Goal: Task Accomplishment & Management: Manage account settings

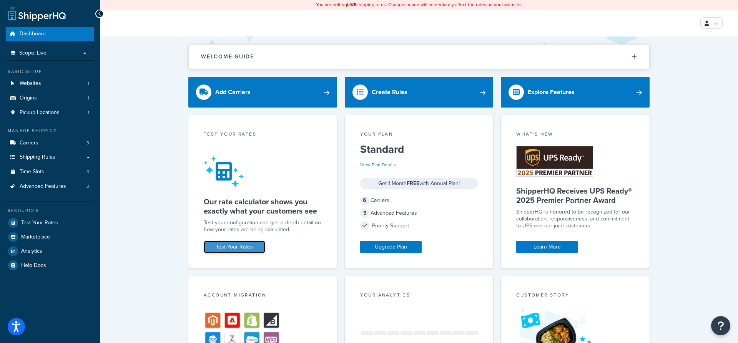
click at [241, 252] on link "Test Your Rates" at bounding box center [234, 247] width 61 height 12
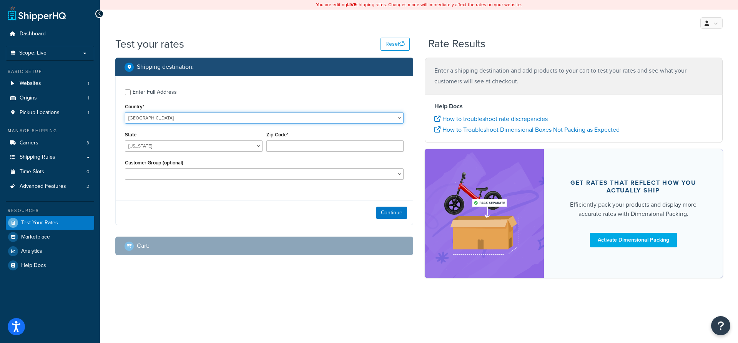
click at [125, 112] on select "United States United Kingdom Afghanistan Åland Islands Albania Algeria American…" at bounding box center [264, 118] width 279 height 12
select select "GB"
click option "United Kingdom" at bounding box center [0, 0] width 0 height 0
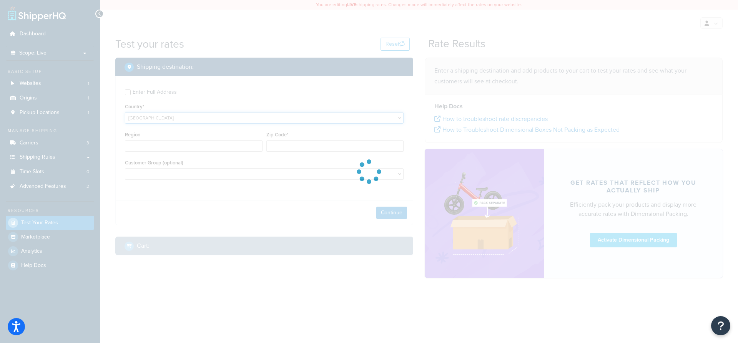
type input "AL"
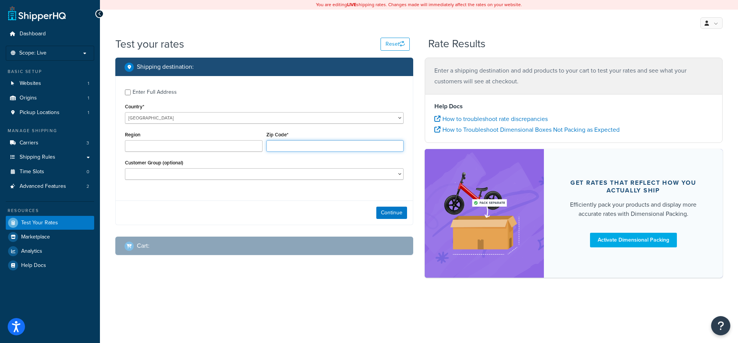
click at [288, 145] on input "Zip Code*" at bounding box center [335, 146] width 138 height 12
type input "ss7 4af"
click at [125, 168] on select "Logged In Not Logged in Retail Wholesale" at bounding box center [264, 174] width 279 height 12
select select "Logged In"
click option "Logged In" at bounding box center [0, 0] width 0 height 0
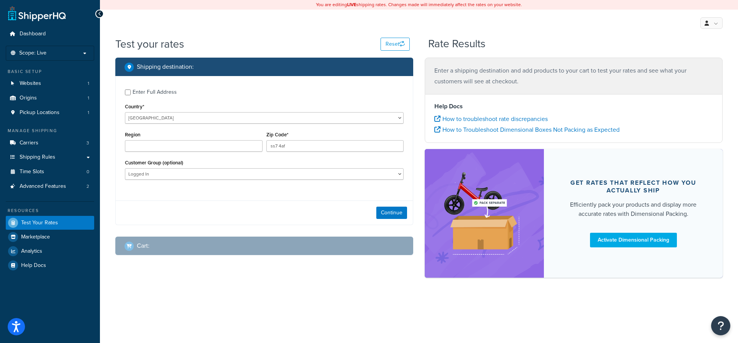
click at [402, 207] on div "Continue" at bounding box center [264, 213] width 297 height 24
click at [393, 213] on button "Continue" at bounding box center [391, 213] width 31 height 12
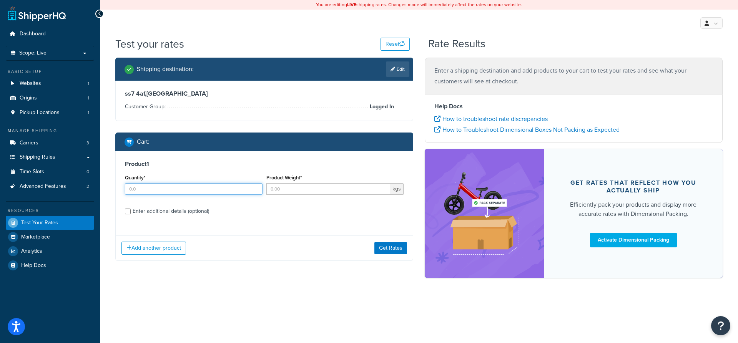
click at [243, 190] on input "Quantity*" at bounding box center [194, 189] width 138 height 12
drag, startPoint x: 145, startPoint y: 191, endPoint x: 107, endPoint y: 187, distance: 37.9
click at [125, 187] on input "Quantity*" at bounding box center [194, 189] width 138 height 12
type input "1"
click at [129, 211] on input "Enter additional details (optional)" at bounding box center [128, 212] width 6 height 6
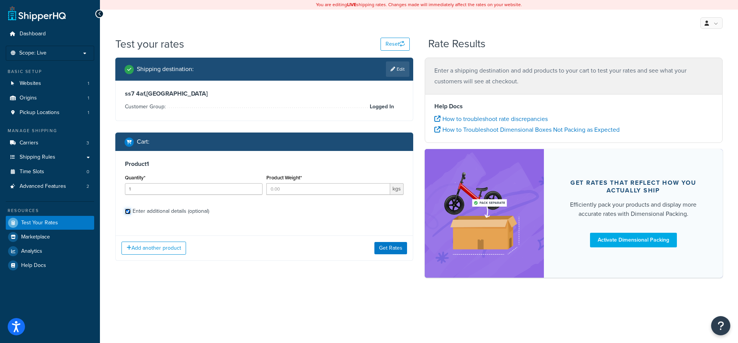
checkbox input "true"
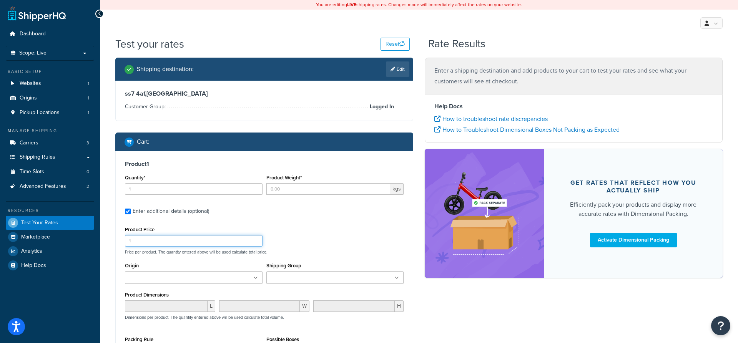
click at [152, 239] on input "1" at bounding box center [194, 241] width 138 height 12
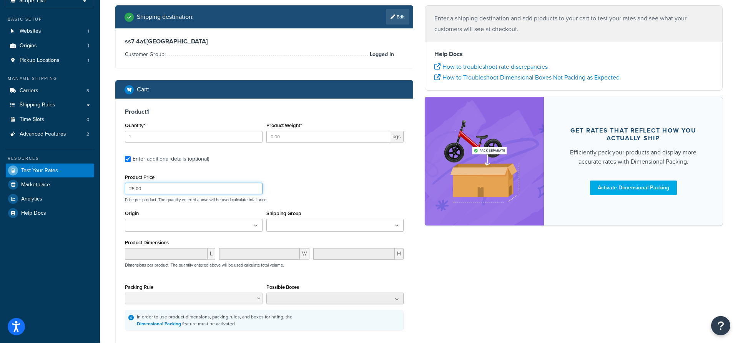
scroll to position [78, 0]
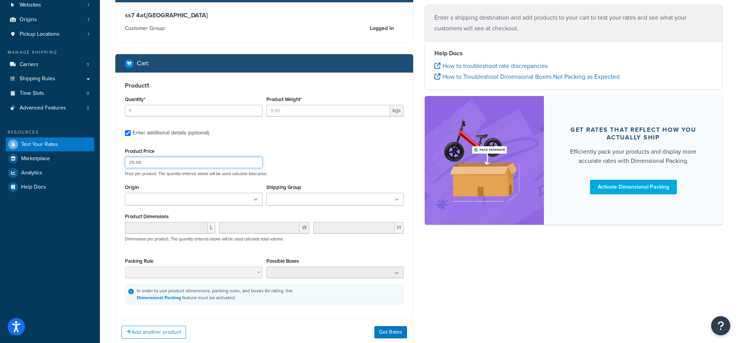
type input "25.00"
click at [330, 112] on input "Product Weight*" at bounding box center [328, 111] width 124 height 12
drag, startPoint x: 302, startPoint y: 112, endPoint x: 273, endPoint y: 111, distance: 28.8
click at [273, 111] on input "Product Weight*" at bounding box center [328, 111] width 124 height 12
type input "5"
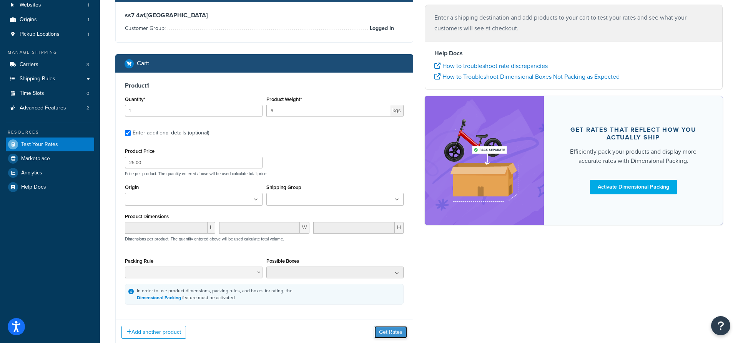
click at [390, 335] on button "Get Rates" at bounding box center [390, 332] width 33 height 12
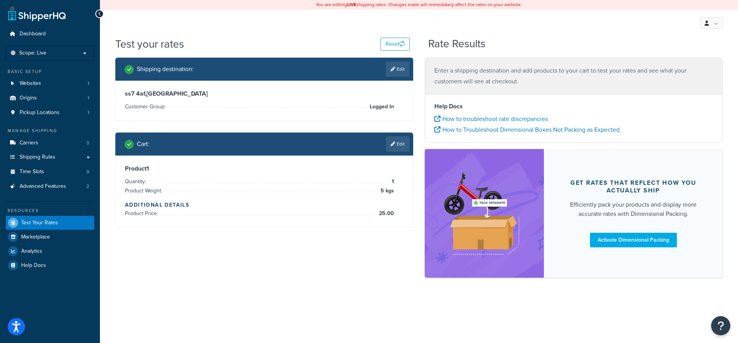
scroll to position [0, 0]
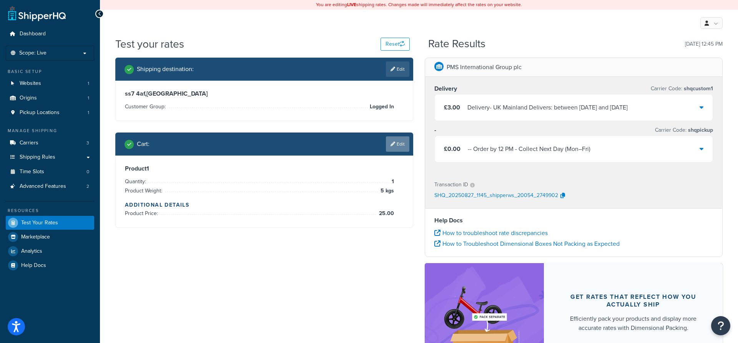
click at [401, 146] on link "Edit" at bounding box center [397, 143] width 23 height 15
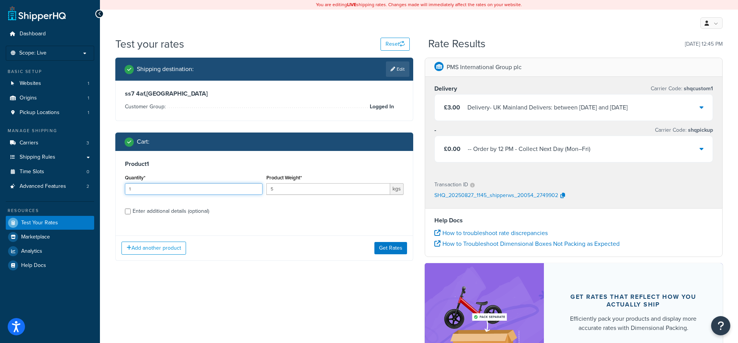
drag, startPoint x: 132, startPoint y: 189, endPoint x: 117, endPoint y: 189, distance: 15.4
click at [125, 189] on input "1" at bounding box center [194, 189] width 138 height 12
type input "5"
click at [387, 245] on button "Get Rates" at bounding box center [390, 248] width 33 height 12
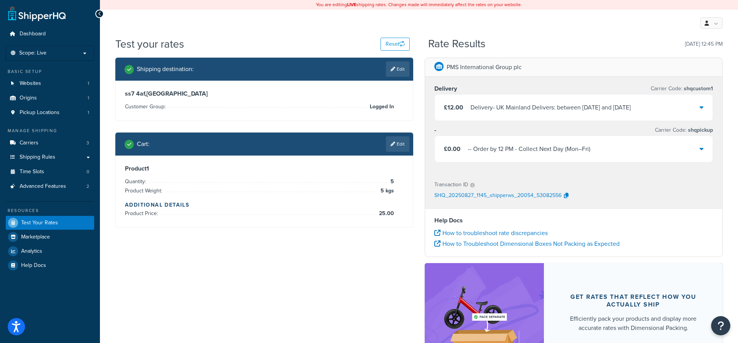
click at [703, 109] on div "£12.00 Delivery - UK Mainland Delivers: between Mon, 1 Sep and Tue, 2 Sep" at bounding box center [574, 108] width 278 height 26
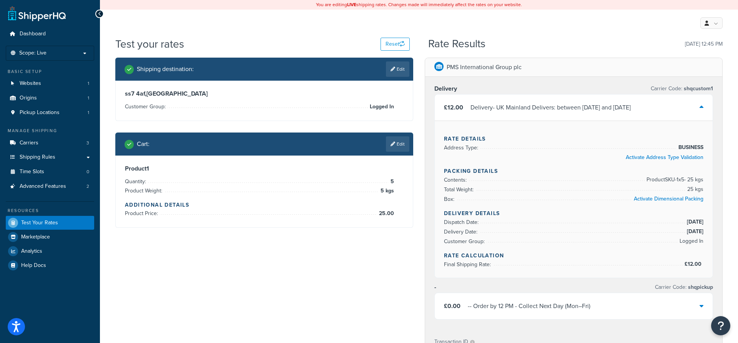
click at [700, 110] on icon at bounding box center [702, 107] width 4 height 6
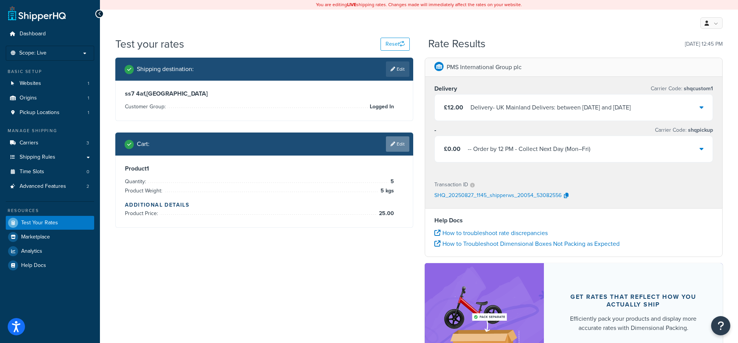
click at [391, 145] on icon at bounding box center [393, 144] width 5 height 5
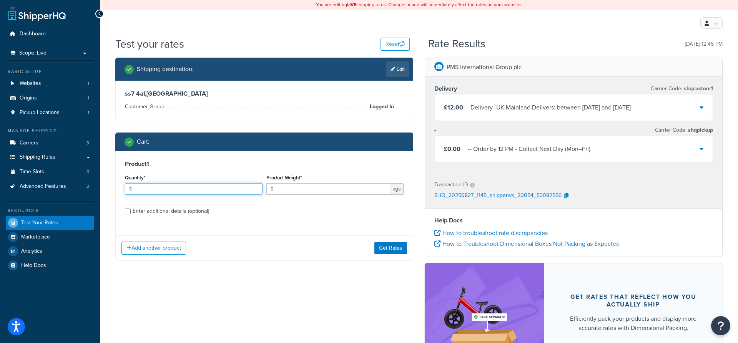
click at [156, 189] on input "5" at bounding box center [194, 189] width 138 height 12
drag, startPoint x: 145, startPoint y: 189, endPoint x: 114, endPoint y: 189, distance: 30.4
click at [125, 189] on input "5" at bounding box center [194, 189] width 138 height 12
type input "2"
click at [390, 241] on div "Add another product Get Rates" at bounding box center [264, 248] width 297 height 25
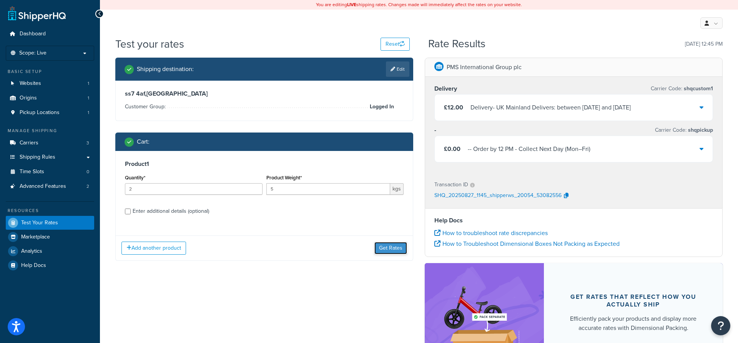
click at [385, 248] on button "Get Rates" at bounding box center [390, 248] width 33 height 12
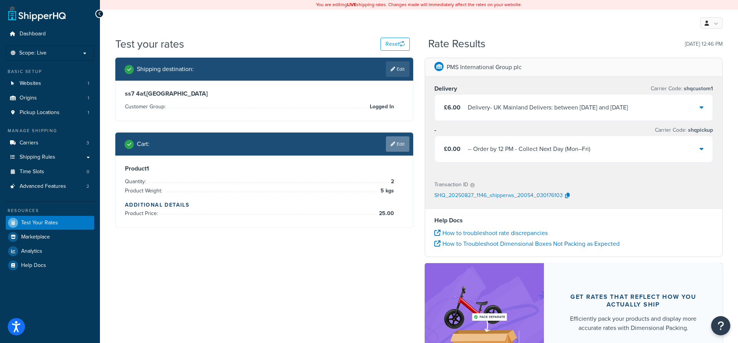
click at [398, 142] on link "Edit" at bounding box center [397, 143] width 23 height 15
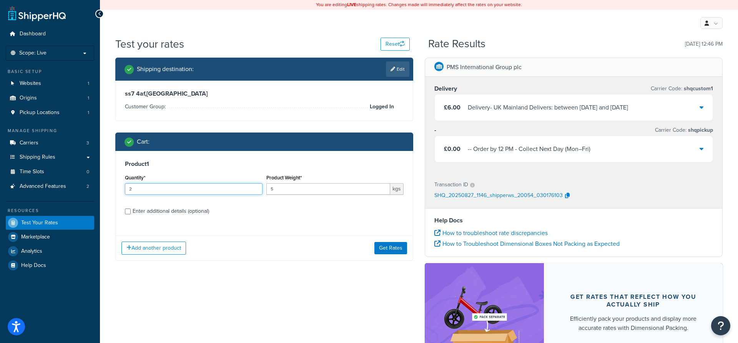
drag, startPoint x: 188, startPoint y: 192, endPoint x: 113, endPoint y: 190, distance: 75.7
click at [125, 190] on input "2" at bounding box center [194, 189] width 138 height 12
type input "3"
click at [387, 249] on button "Get Rates" at bounding box center [390, 248] width 33 height 12
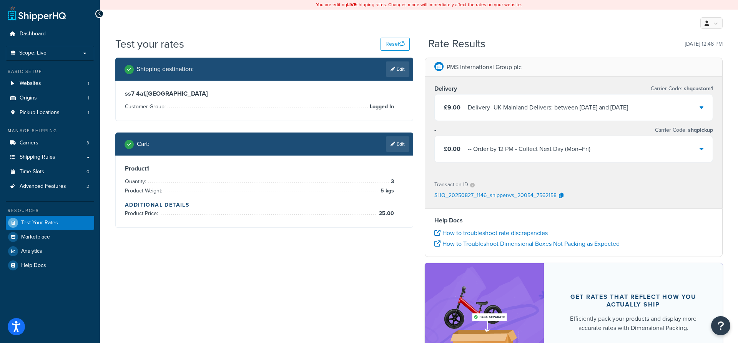
click at [411, 140] on div "Cart : Edit" at bounding box center [264, 144] width 298 height 23
click at [405, 145] on link "Edit" at bounding box center [397, 143] width 23 height 15
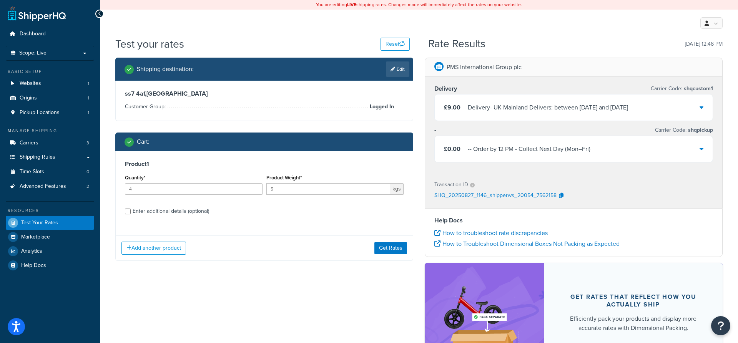
type input "4"
click at [256, 187] on input "4" at bounding box center [194, 189] width 138 height 12
click at [392, 251] on button "Get Rates" at bounding box center [390, 248] width 33 height 12
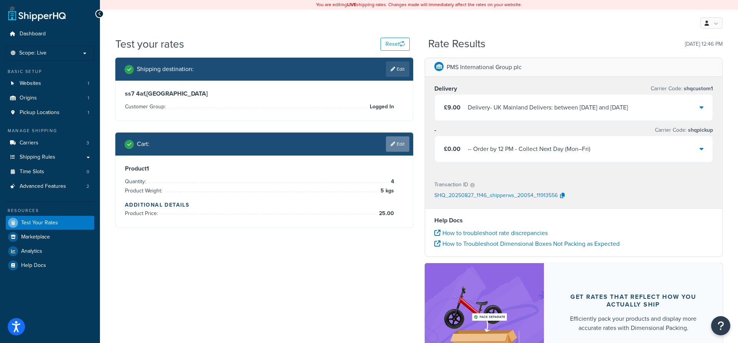
click at [401, 146] on link "Edit" at bounding box center [397, 143] width 23 height 15
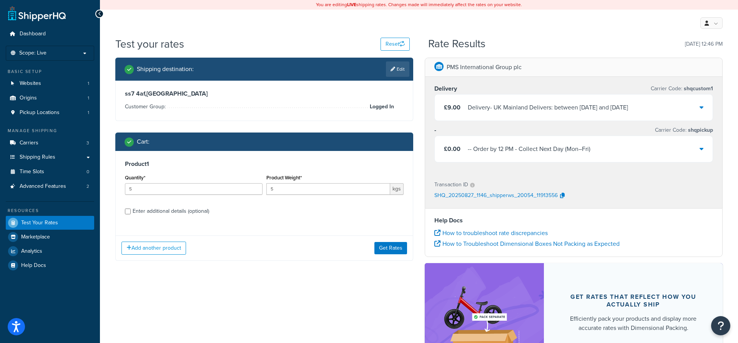
type input "5"
click at [256, 186] on input "5" at bounding box center [194, 189] width 138 height 12
click at [395, 246] on button "Get Rates" at bounding box center [390, 248] width 33 height 12
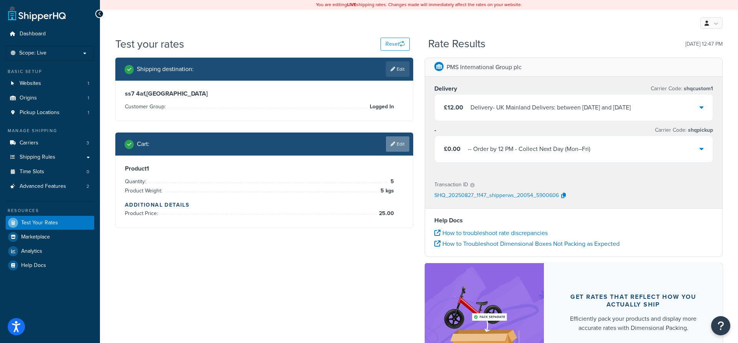
click at [396, 146] on link "Edit" at bounding box center [397, 143] width 23 height 15
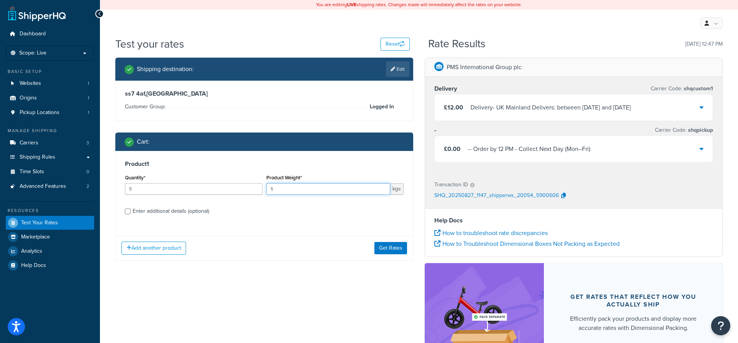
drag, startPoint x: 279, startPoint y: 191, endPoint x: 249, endPoint y: 191, distance: 29.2
click at [266, 191] on input "5" at bounding box center [328, 189] width 124 height 12
type input "1"
click at [386, 248] on button "Get Rates" at bounding box center [390, 248] width 33 height 12
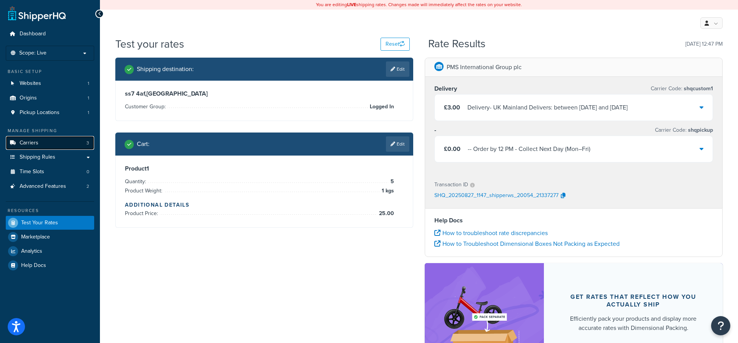
click at [47, 146] on link "Carriers 3" at bounding box center [50, 143] width 88 height 14
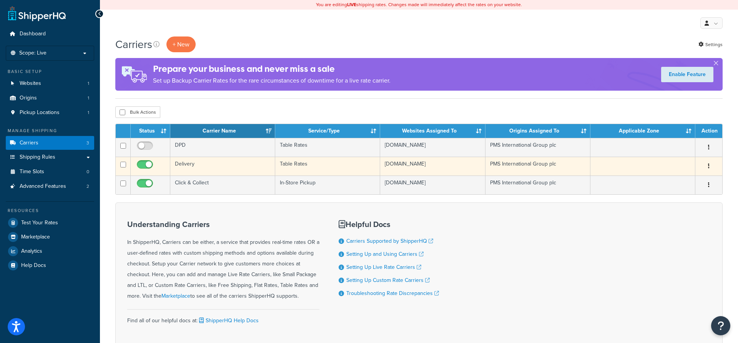
click at [709, 165] on icon "button" at bounding box center [709, 165] width 2 height 5
click at [668, 184] on link "Edit" at bounding box center [677, 183] width 61 height 16
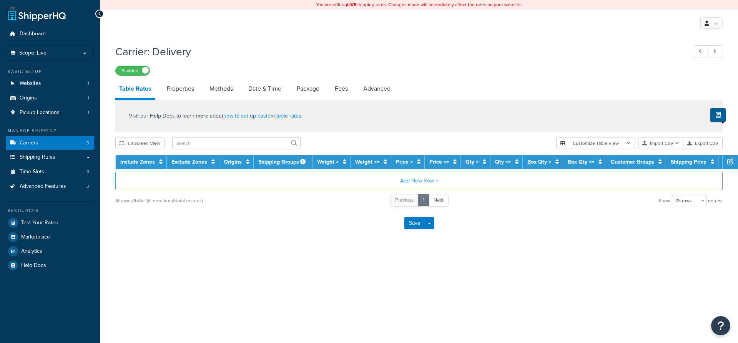
select select "25"
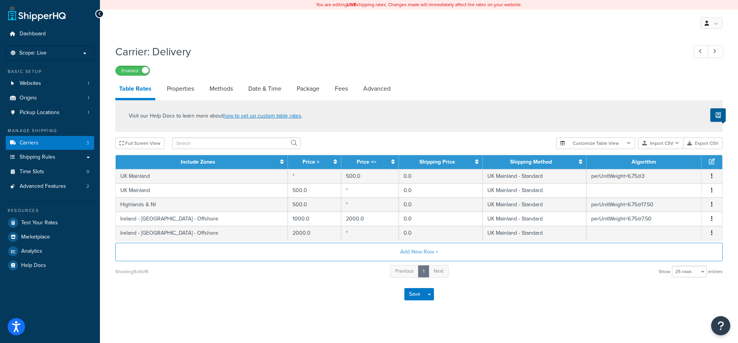
scroll to position [7, 0]
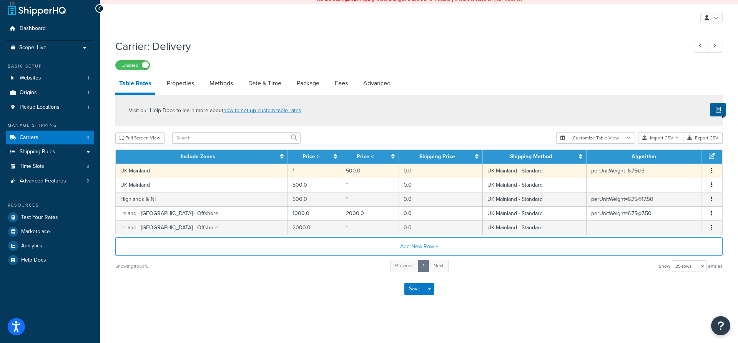
click at [709, 171] on span "Edit Duplicate Delete" at bounding box center [712, 171] width 12 height 8
click at [713, 171] on button "button" at bounding box center [712, 171] width 6 height 8
click at [673, 155] on div "Edit" at bounding box center [673, 156] width 55 height 16
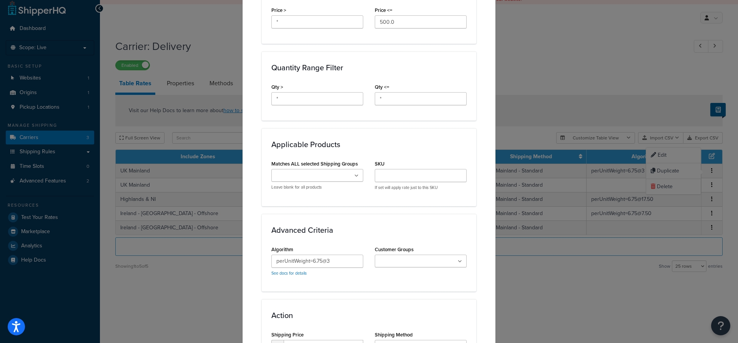
scroll to position [395, 0]
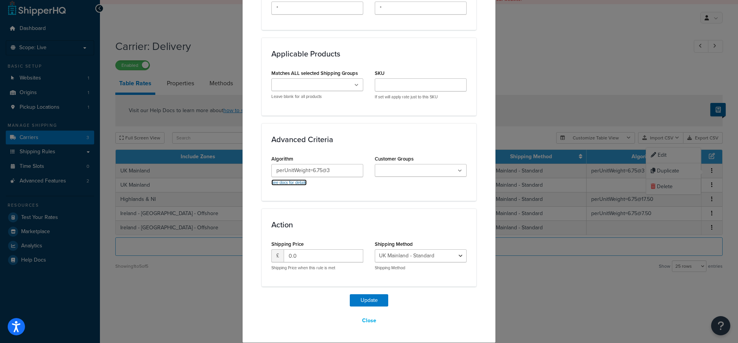
click at [297, 182] on link "See docs for details" at bounding box center [288, 182] width 35 height 6
click at [371, 319] on button "Close" at bounding box center [369, 320] width 24 height 13
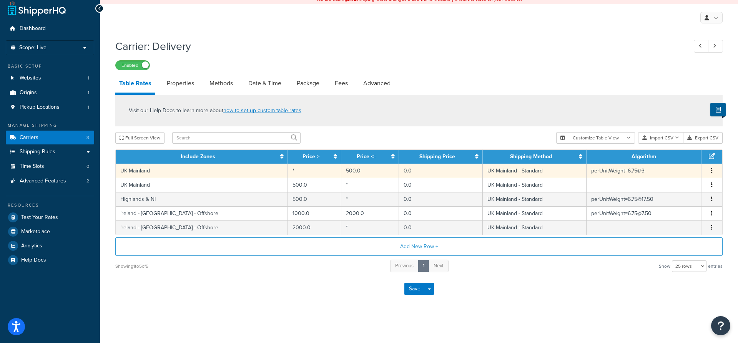
click at [712, 170] on icon "button" at bounding box center [712, 170] width 2 height 5
click at [666, 155] on div "Edit" at bounding box center [673, 156] width 55 height 16
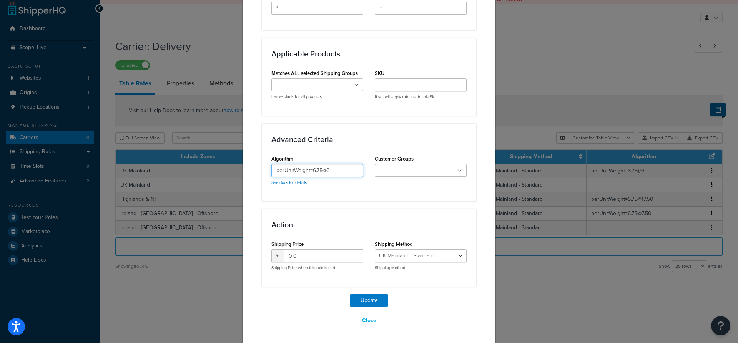
drag, startPoint x: 337, startPoint y: 172, endPoint x: 261, endPoint y: 170, distance: 75.8
click at [271, 170] on input "perUnitWeight=6.75@3" at bounding box center [317, 170] width 92 height 13
click at [338, 172] on input "perUnitWeight=6.75@3" at bounding box center [317, 170] width 92 height 13
drag, startPoint x: 322, startPoint y: 170, endPoint x: 241, endPoint y: 168, distance: 81.1
click at [271, 168] on input "perUnitWeight=6.75@3" at bounding box center [317, 170] width 92 height 13
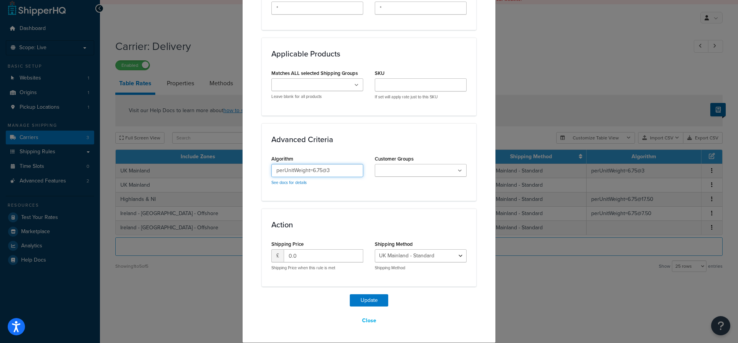
paste input "QtyAll="
type input "perUnitQtyAll=3"
click at [379, 303] on button "Update" at bounding box center [369, 300] width 38 height 12
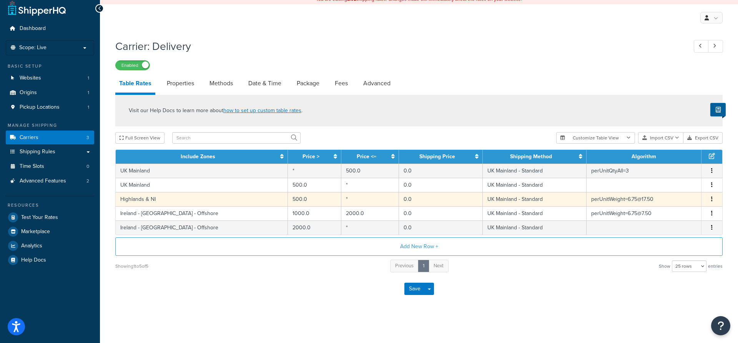
click at [607, 202] on td "perUnitWeight=6.75@17.50" at bounding box center [644, 199] width 115 height 14
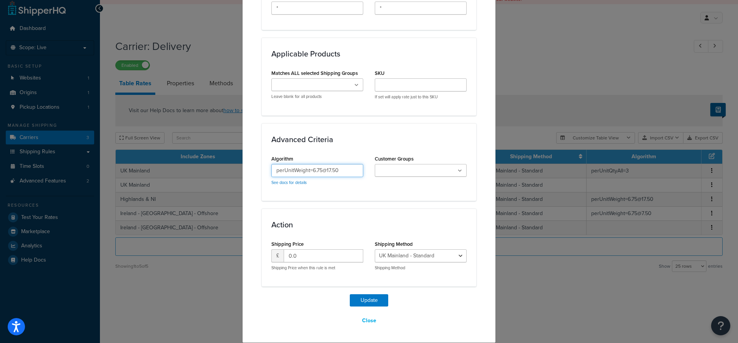
drag, startPoint x: 346, startPoint y: 169, endPoint x: 218, endPoint y: 170, distance: 128.0
click at [271, 170] on input "perUnitWeight=6.75@17.50" at bounding box center [317, 170] width 92 height 13
click at [320, 172] on input "perUnitWeight=6.75@17.50" at bounding box center [317, 170] width 92 height 13
drag, startPoint x: 327, startPoint y: 170, endPoint x: 195, endPoint y: 170, distance: 131.8
click at [271, 170] on input "perUnitWeight=6.75@17.50" at bounding box center [317, 170] width 92 height 13
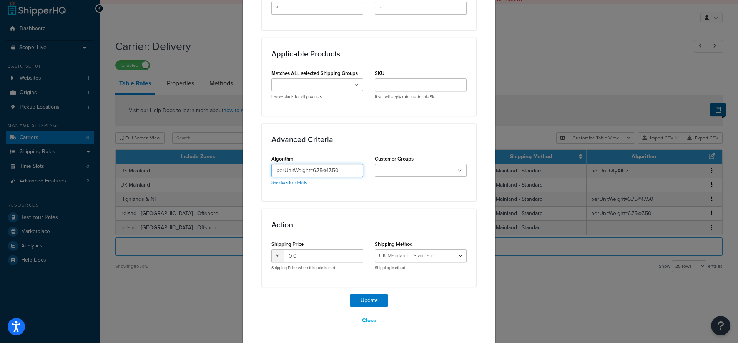
paste input "QtyAll="
type input "perUnitQtyAll=17.50"
click at [371, 301] on button "Update" at bounding box center [369, 300] width 38 height 12
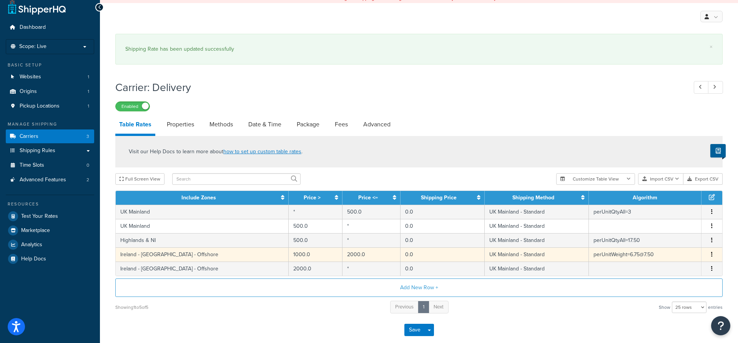
click at [711, 256] on icon "button" at bounding box center [712, 254] width 2 height 5
click at [669, 239] on div "Edit" at bounding box center [673, 241] width 55 height 16
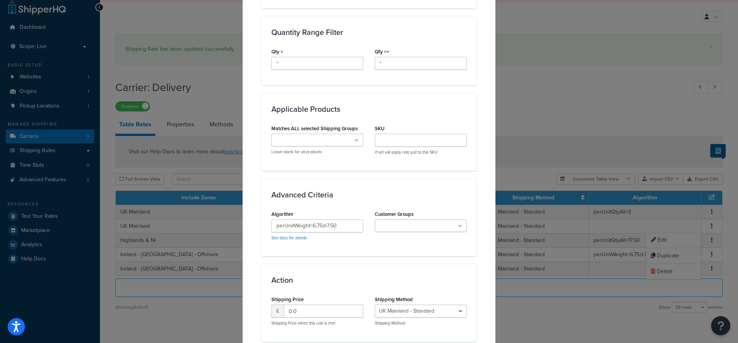
scroll to position [403, 0]
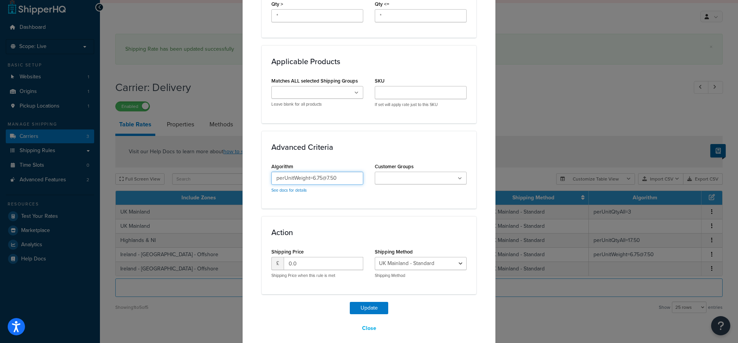
drag, startPoint x: 347, startPoint y: 170, endPoint x: 239, endPoint y: 169, distance: 108.8
click at [271, 172] on input "perUnitWeight=6.75@7.50" at bounding box center [317, 178] width 92 height 13
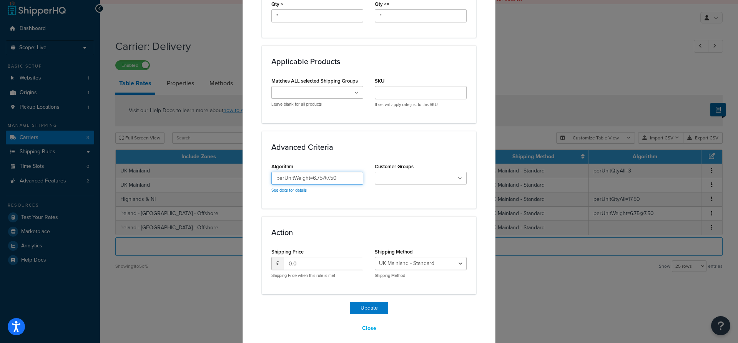
click at [316, 173] on input "perUnitWeight=6.75@7.50" at bounding box center [317, 178] width 92 height 13
drag, startPoint x: 327, startPoint y: 171, endPoint x: 208, endPoint y: 170, distance: 118.8
click at [271, 172] on input "perUnitWeight=6.75@7.50" at bounding box center [317, 178] width 92 height 13
paste input "QtyAll="
type input "perUnitQtyAll=7.50"
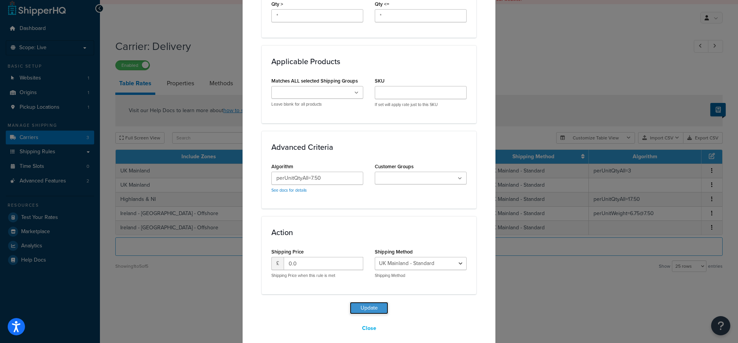
click at [371, 302] on button "Update" at bounding box center [369, 308] width 38 height 12
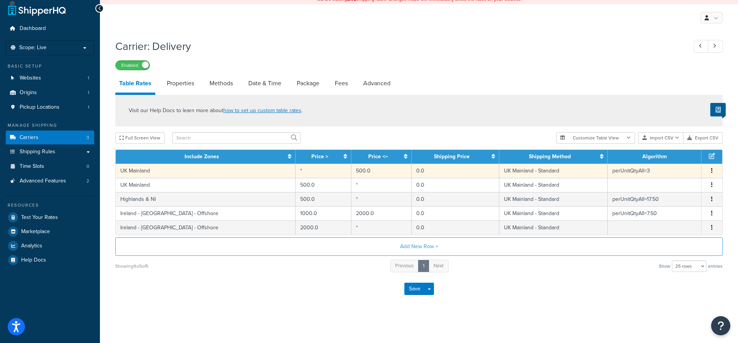
click at [714, 171] on button "button" at bounding box center [712, 171] width 6 height 8
click at [672, 154] on div "Edit" at bounding box center [673, 156] width 55 height 16
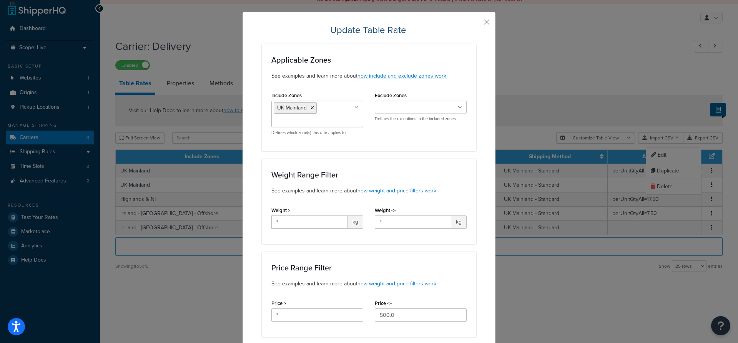
scroll to position [0, 0]
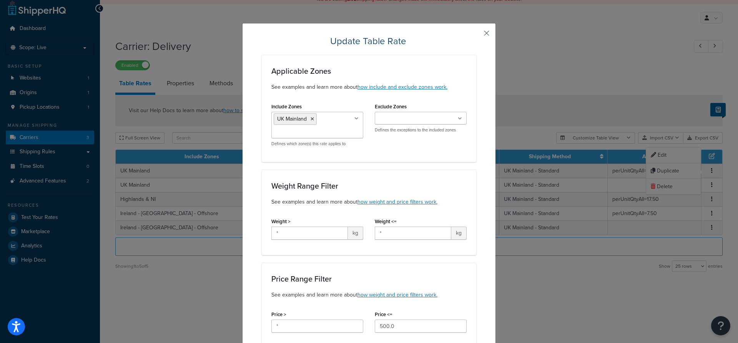
click at [476, 35] on button "button" at bounding box center [475, 36] width 2 height 2
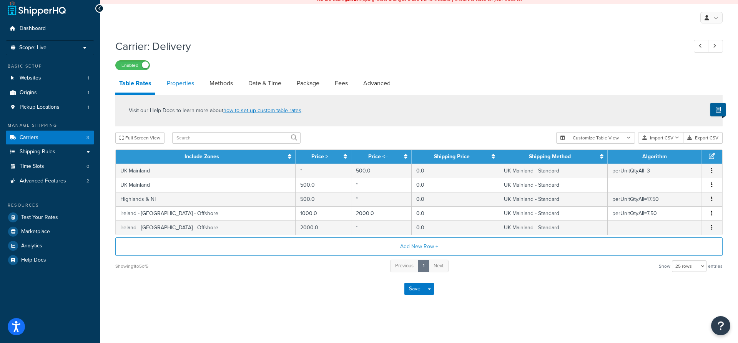
click at [181, 82] on link "Properties" at bounding box center [180, 83] width 35 height 18
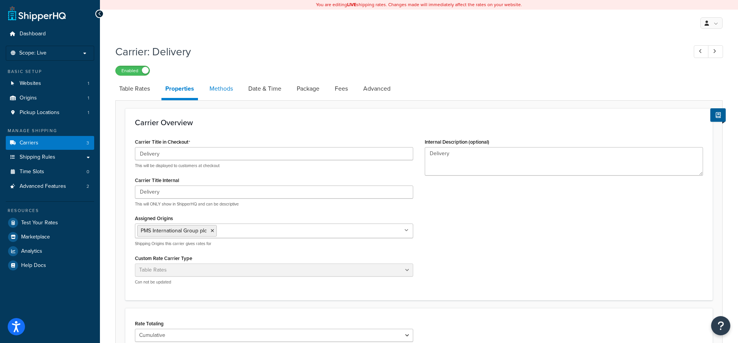
click at [229, 89] on link "Methods" at bounding box center [221, 89] width 31 height 18
select select "25"
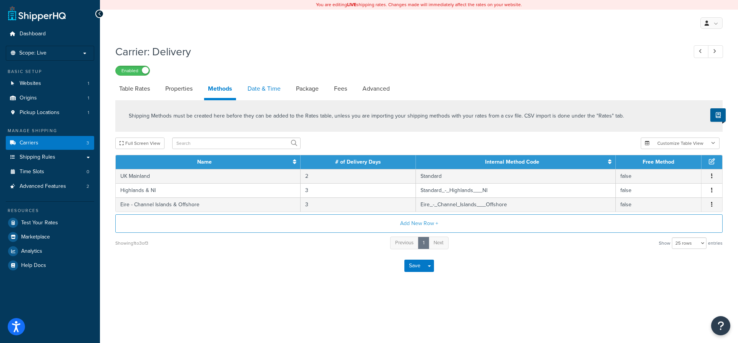
click at [258, 90] on link "Date & Time" at bounding box center [264, 89] width 41 height 18
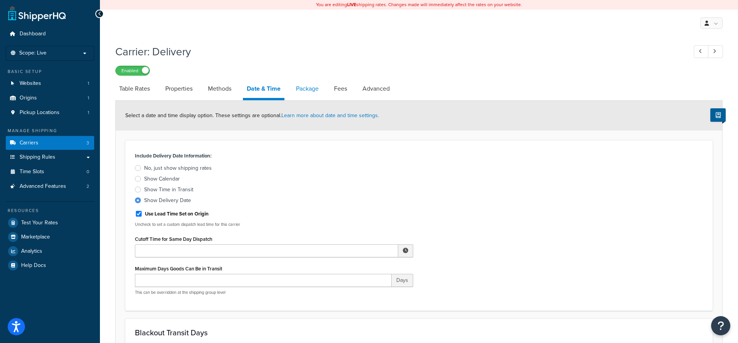
click at [303, 91] on link "Package" at bounding box center [307, 89] width 30 height 18
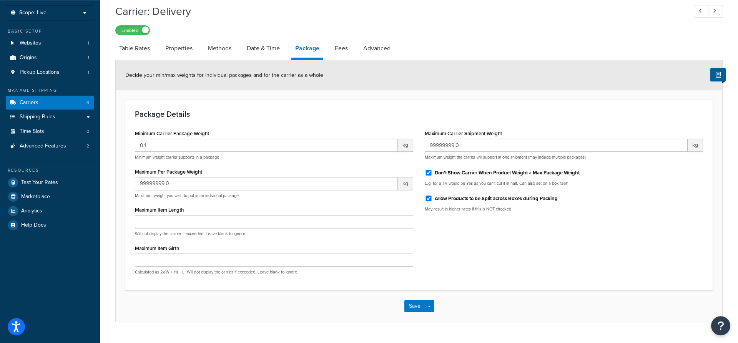
scroll to position [20, 0]
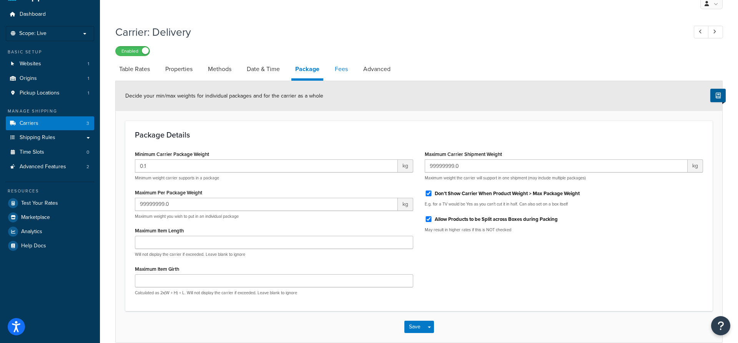
click at [346, 68] on link "Fees" at bounding box center [341, 69] width 21 height 18
select select "AFTER"
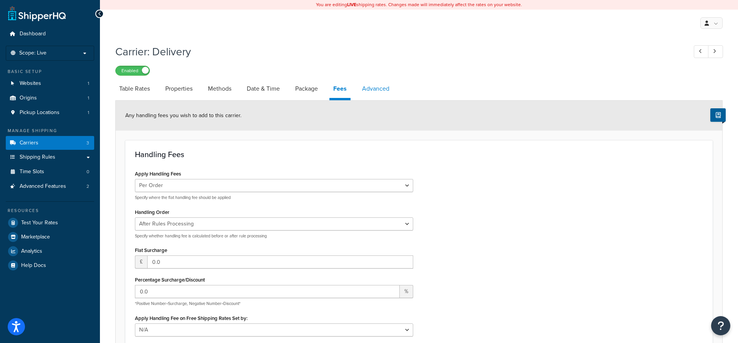
click at [376, 87] on link "Advanced" at bounding box center [375, 89] width 35 height 18
select select "false"
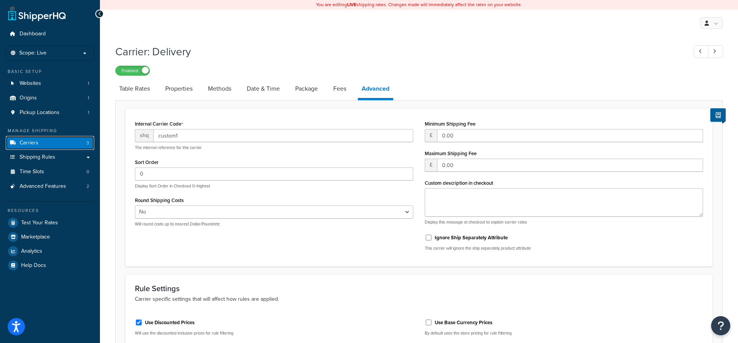
click at [53, 146] on link "Carriers 3" at bounding box center [50, 143] width 88 height 14
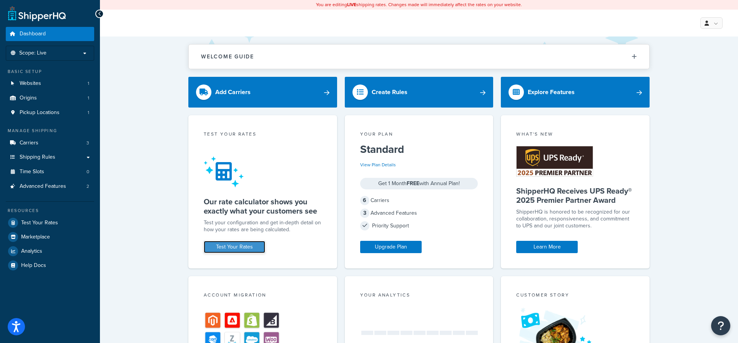
click at [240, 250] on link "Test Your Rates" at bounding box center [234, 247] width 61 height 12
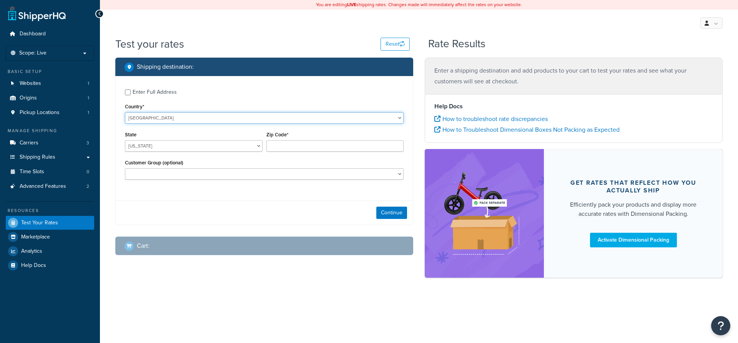
click at [125, 112] on select "[GEOGRAPHIC_DATA] [GEOGRAPHIC_DATA] [GEOGRAPHIC_DATA] [GEOGRAPHIC_DATA] [GEOGRA…" at bounding box center [264, 118] width 279 height 12
select select "GB"
click option "[GEOGRAPHIC_DATA]" at bounding box center [0, 0] width 0 height 0
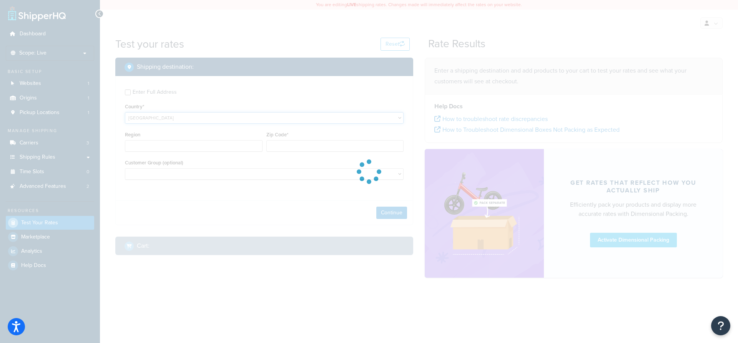
type input "AL"
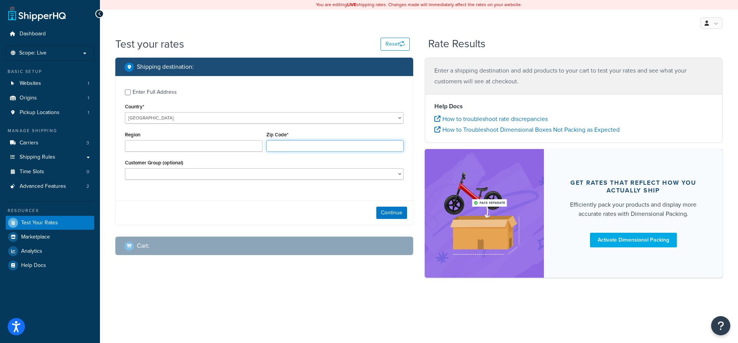
click at [311, 148] on input "Zip Code*" at bounding box center [335, 146] width 138 height 12
type input "ss7 4ad"
click at [401, 215] on button "Continue" at bounding box center [391, 213] width 31 height 12
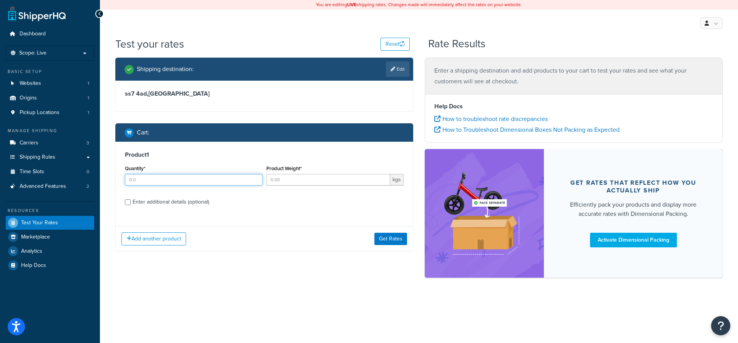
click at [203, 183] on input "Quantity*" at bounding box center [194, 180] width 138 height 12
type input "1"
click at [288, 180] on input "Product Weight*" at bounding box center [328, 180] width 124 height 12
type input "6"
type input "5"
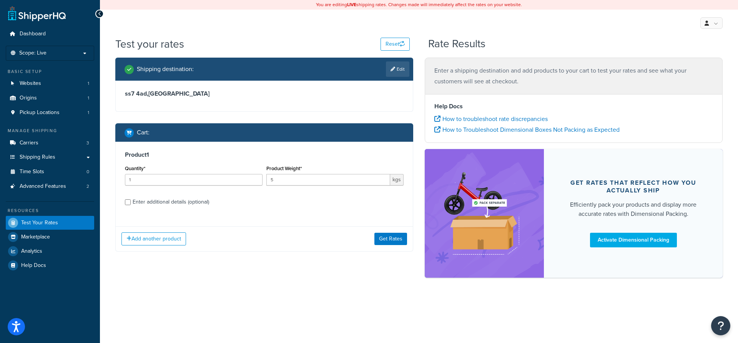
click at [137, 201] on div "Enter additional details (optional)" at bounding box center [171, 202] width 76 height 11
click at [131, 201] on input "Enter additional details (optional)" at bounding box center [128, 202] width 6 height 6
checkbox input "true"
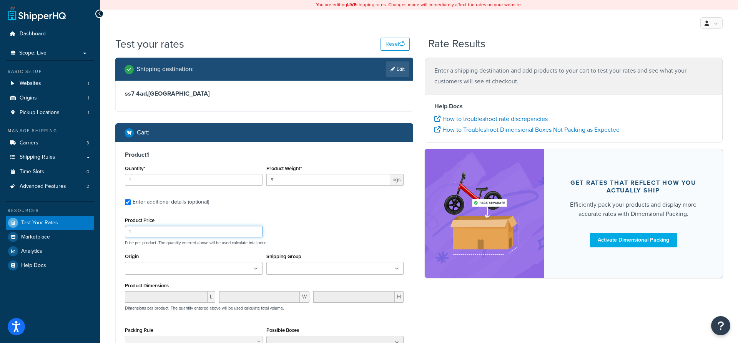
click at [145, 234] on input "1" at bounding box center [194, 232] width 138 height 12
drag, startPoint x: 137, startPoint y: 233, endPoint x: 112, endPoint y: 233, distance: 25.0
click at [125, 233] on input "1" at bounding box center [194, 232] width 138 height 12
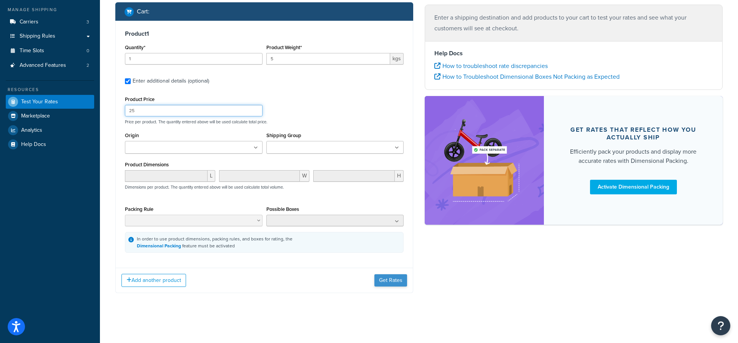
type input "25"
click at [392, 279] on button "Get Rates" at bounding box center [390, 280] width 33 height 12
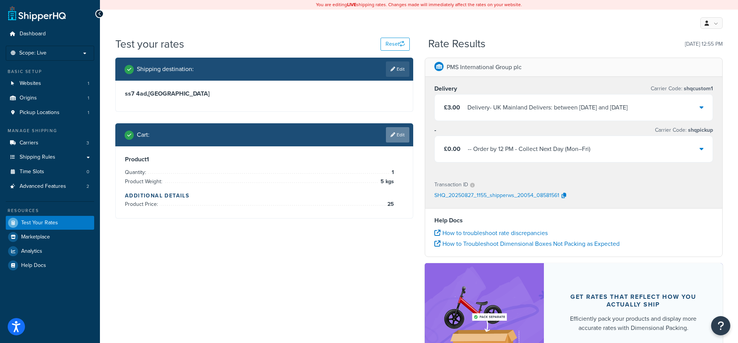
click at [398, 139] on link "Edit" at bounding box center [397, 134] width 23 height 15
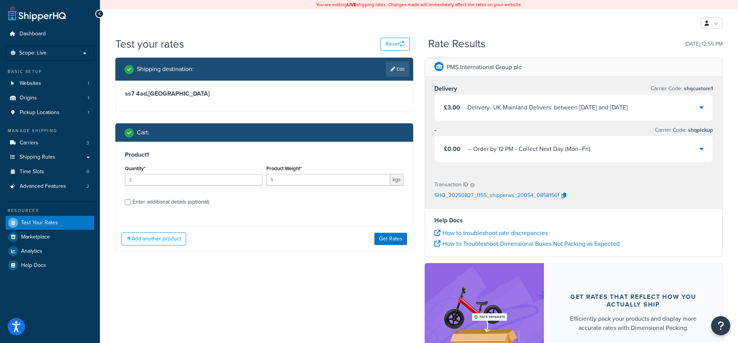
type input "2"
click at [255, 178] on input "2" at bounding box center [194, 180] width 138 height 12
click at [388, 237] on button "Get Rates" at bounding box center [390, 239] width 33 height 12
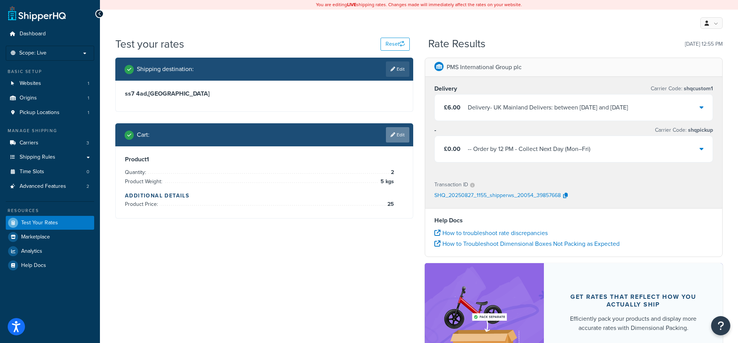
click at [396, 141] on link "Edit" at bounding box center [397, 134] width 23 height 15
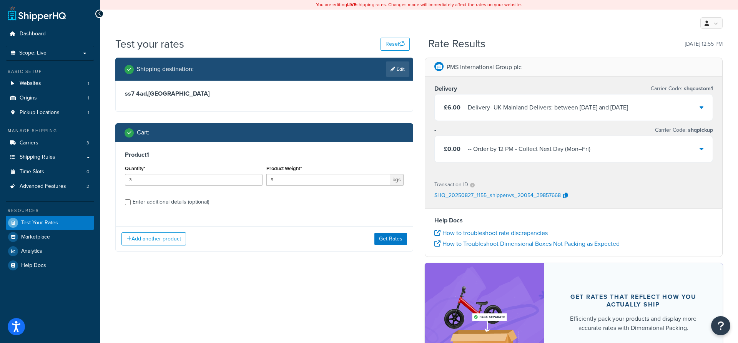
click at [256, 178] on input "3" at bounding box center [194, 180] width 138 height 12
click at [256, 178] on input "4" at bounding box center [194, 180] width 138 height 12
type input "5"
click at [256, 178] on input "5" at bounding box center [194, 180] width 138 height 12
click at [389, 239] on button "Get Rates" at bounding box center [390, 239] width 33 height 12
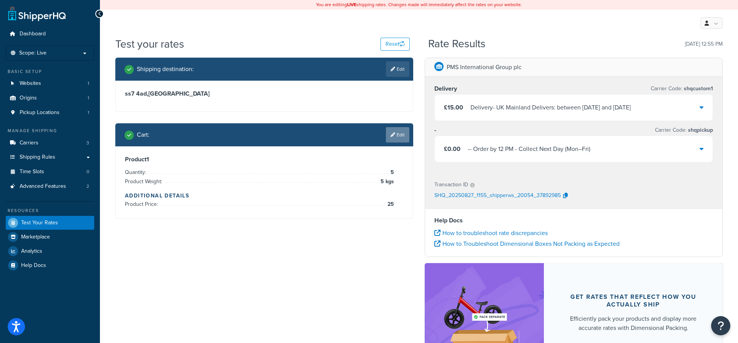
click at [393, 140] on link "Edit" at bounding box center [397, 134] width 23 height 15
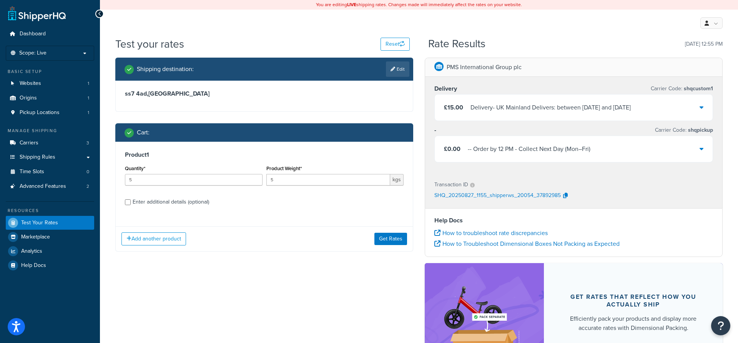
scroll to position [39, 0]
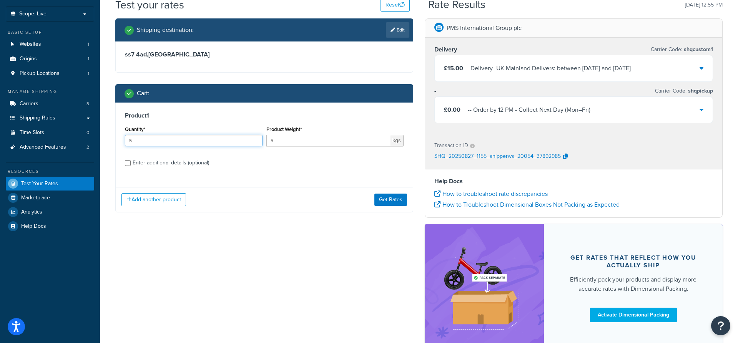
click at [132, 141] on input "5" at bounding box center [194, 141] width 138 height 12
type input "50"
click at [389, 201] on button "Get Rates" at bounding box center [390, 200] width 33 height 12
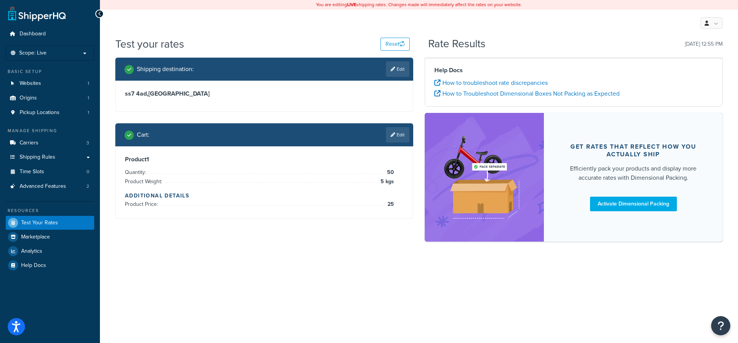
scroll to position [0, 0]
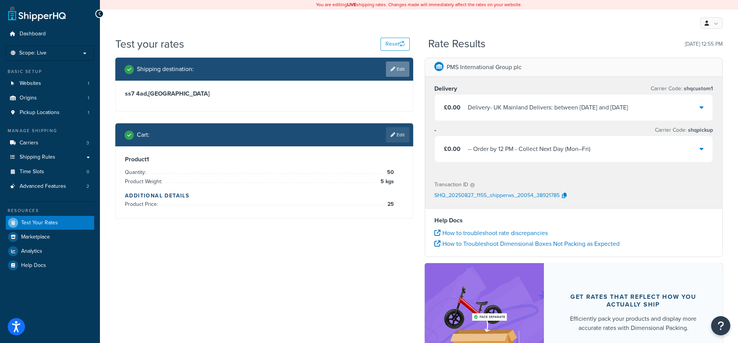
click at [392, 70] on icon at bounding box center [393, 69] width 5 height 5
select select "GB"
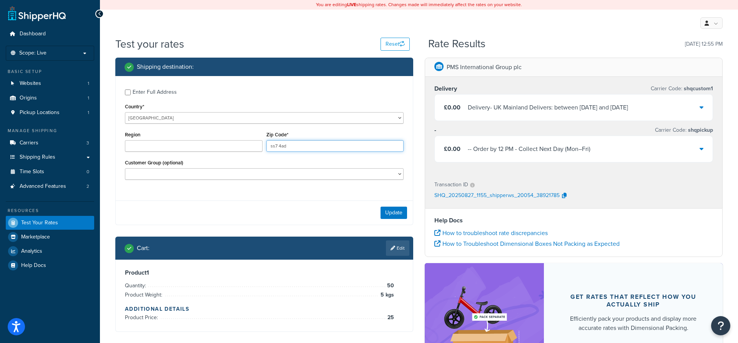
drag, startPoint x: 306, startPoint y: 147, endPoint x: 244, endPoint y: 150, distance: 62.3
click at [238, 145] on div "Region Zip Code* ss7 4ad" at bounding box center [264, 144] width 283 height 28
drag, startPoint x: 267, startPoint y: 145, endPoint x: 236, endPoint y: 147, distance: 31.2
click at [266, 144] on input "ss7 4ad" at bounding box center [335, 146] width 138 height 12
paste input "IV47 8SE"
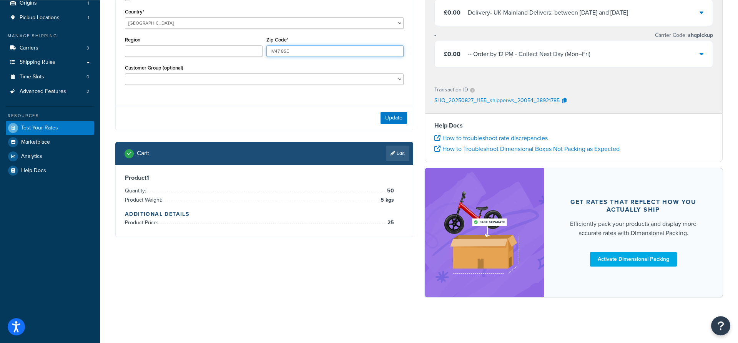
scroll to position [95, 0]
type input "IV47 8SE"
click at [394, 123] on button "Update" at bounding box center [394, 118] width 27 height 12
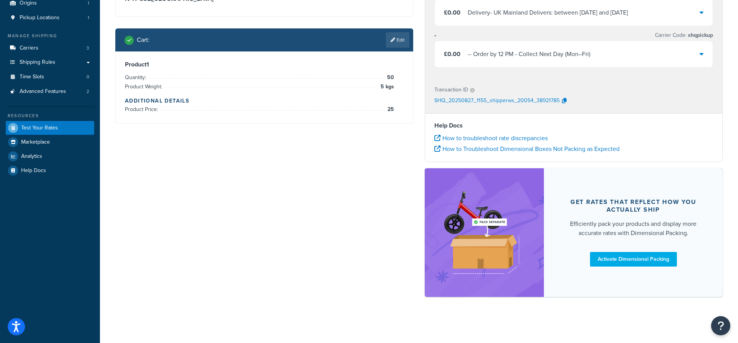
scroll to position [0, 0]
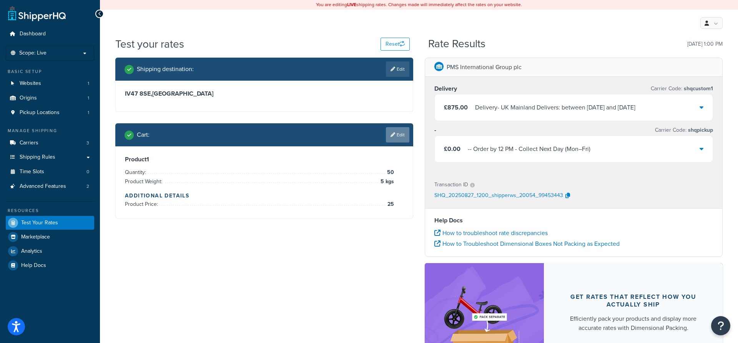
click at [397, 139] on link "Edit" at bounding box center [397, 134] width 23 height 15
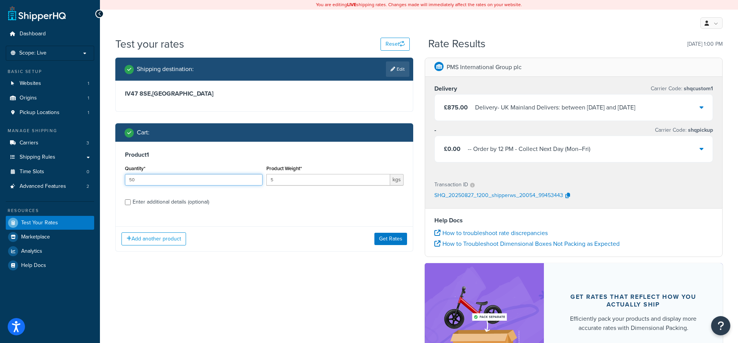
click at [135, 179] on input "50" at bounding box center [194, 180] width 138 height 12
type input "5"
click at [381, 239] on button "Get Rates" at bounding box center [390, 239] width 33 height 12
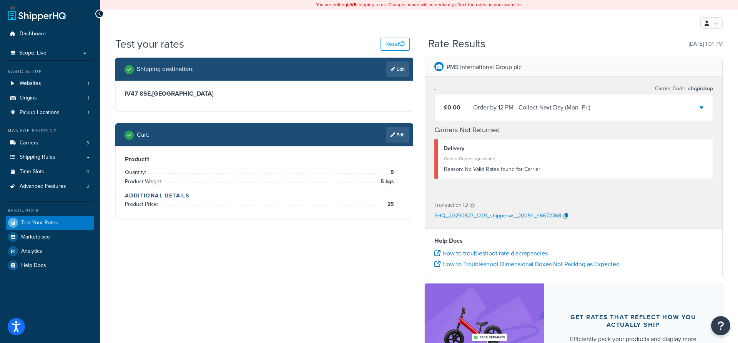
click at [244, 250] on div "Shipping destination : Edit IV47 8SE , United Kingdom Cart : Edit Product 1 Qua…" at bounding box center [419, 239] width 619 height 362
click at [398, 144] on div "Cart : Edit" at bounding box center [264, 134] width 298 height 23
click at [396, 139] on link "Edit" at bounding box center [397, 134] width 23 height 15
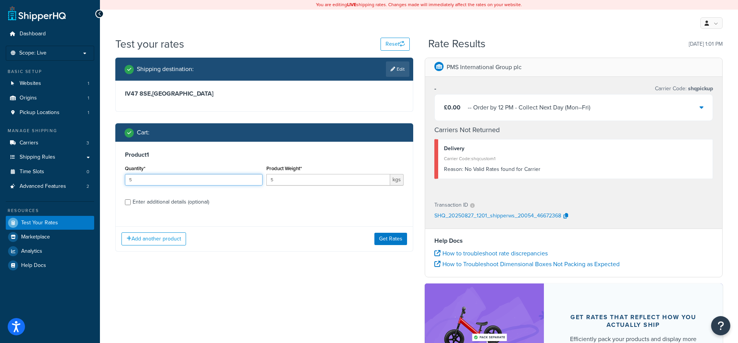
drag, startPoint x: 132, startPoint y: 182, endPoint x: 117, endPoint y: 182, distance: 15.0
click at [125, 182] on input "5" at bounding box center [194, 180] width 138 height 12
type input "20"
click at [391, 240] on button "Get Rates" at bounding box center [390, 239] width 33 height 12
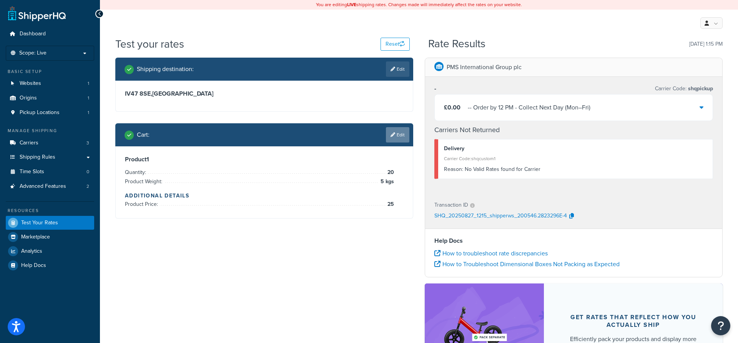
click at [395, 135] on link "Edit" at bounding box center [397, 134] width 23 height 15
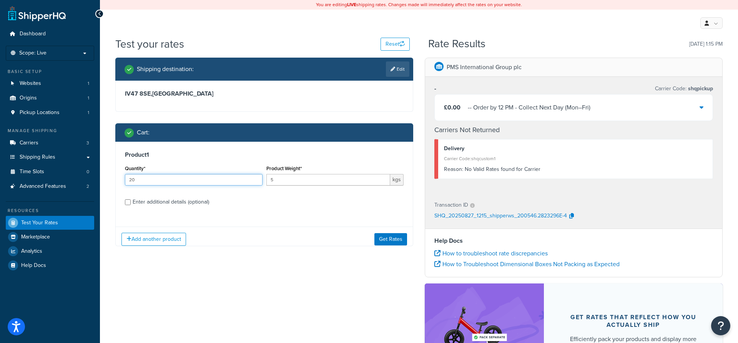
drag, startPoint x: 147, startPoint y: 183, endPoint x: 112, endPoint y: 183, distance: 35.0
click at [112, 183] on div "Shipping destination : Edit IV47 8SE , United Kingdom Cart : Product 1 Quantity…" at bounding box center [264, 158] width 309 height 200
type input "2"
type input "50"
click at [396, 235] on button "Get Rates" at bounding box center [390, 239] width 33 height 12
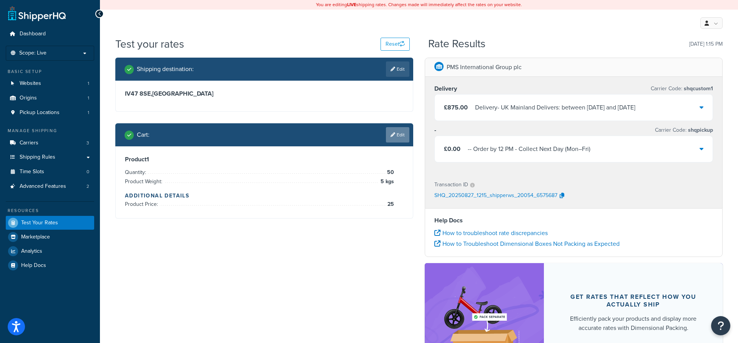
click at [395, 136] on link "Edit" at bounding box center [397, 134] width 23 height 15
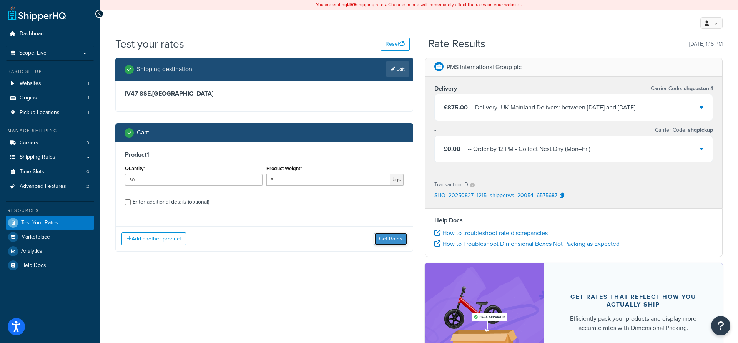
click at [389, 240] on button "Get Rates" at bounding box center [390, 239] width 33 height 12
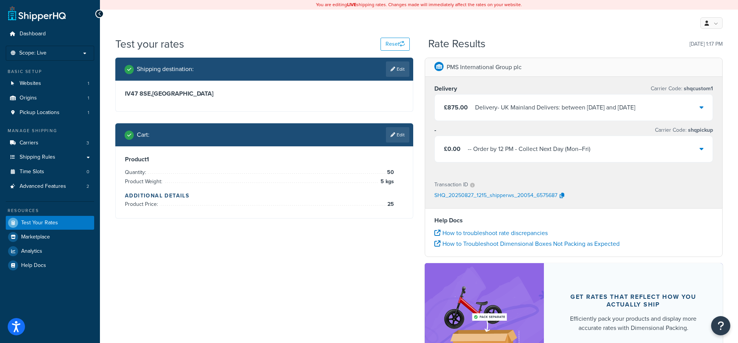
click at [716, 109] on div "Delivery Carrier Code: shqcustom1 £875.00 Delivery - UK Mainland Delivers: betw…" at bounding box center [573, 125] width 297 height 96
click at [708, 109] on div "£875.00 Delivery - UK Mainland Delivers: between Mon, 1 Sep and Tue, 2 Sep" at bounding box center [574, 108] width 278 height 26
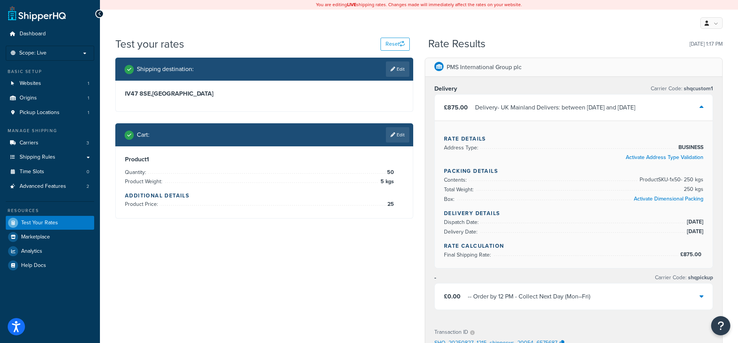
click at [703, 109] on icon at bounding box center [702, 107] width 4 height 6
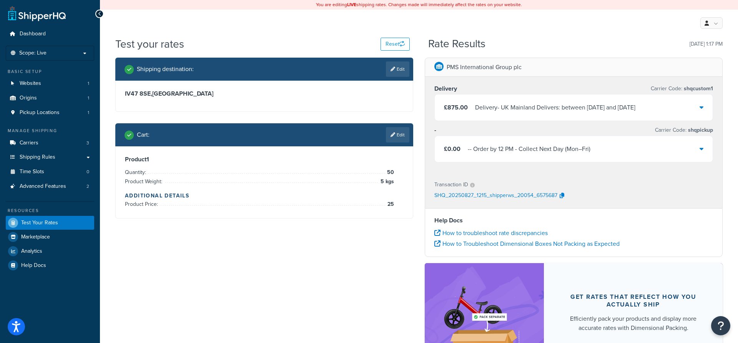
click at [339, 205] on li "Product Price: 25" at bounding box center [259, 204] width 269 height 9
click at [395, 136] on link "Edit" at bounding box center [397, 134] width 23 height 15
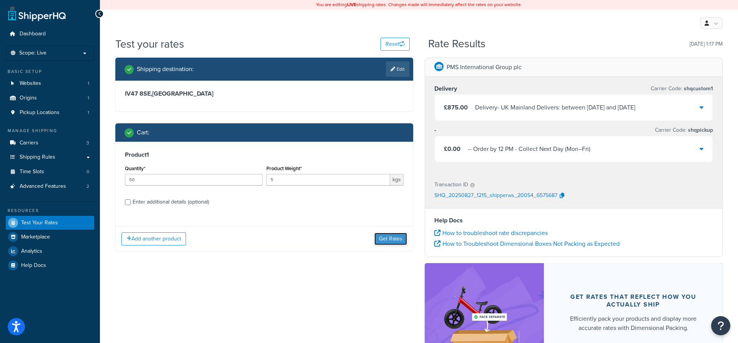
click at [387, 239] on button "Get Rates" at bounding box center [390, 239] width 33 height 12
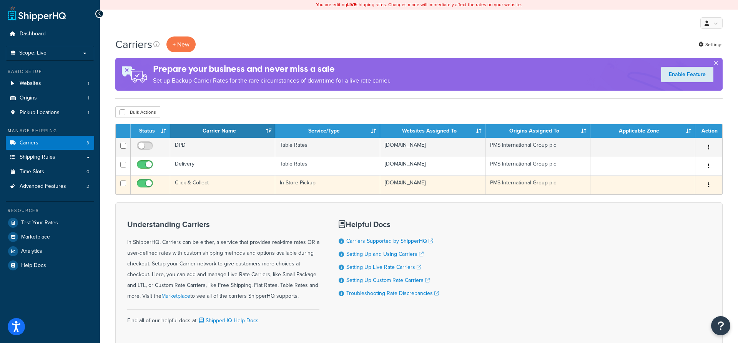
click at [709, 187] on icon "button" at bounding box center [709, 184] width 2 height 5
click at [669, 200] on link "Edit" at bounding box center [677, 201] width 61 height 16
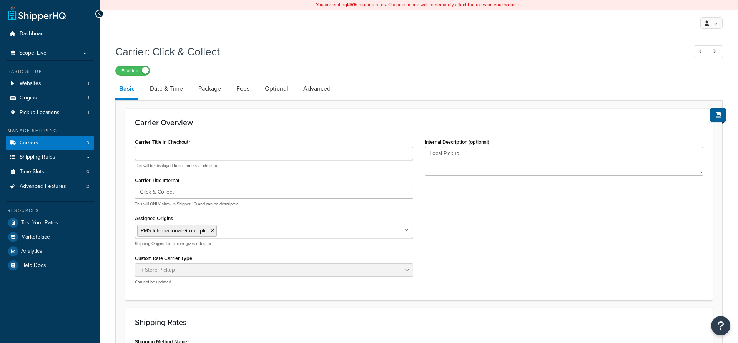
select select "pickup"
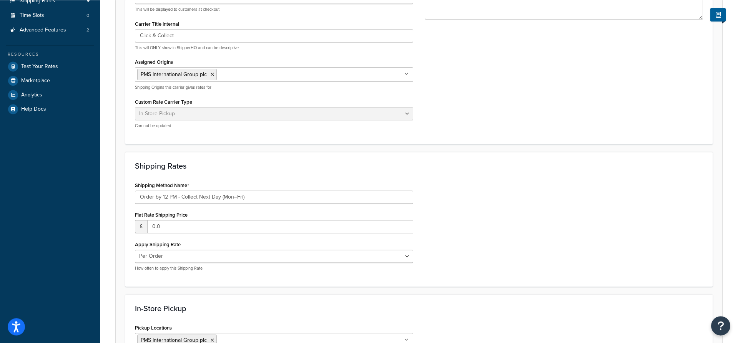
scroll to position [157, 0]
click at [142, 197] on input "Order by 12 PM - Collect Next Day (Mon–Fri)" at bounding box center [274, 196] width 278 height 13
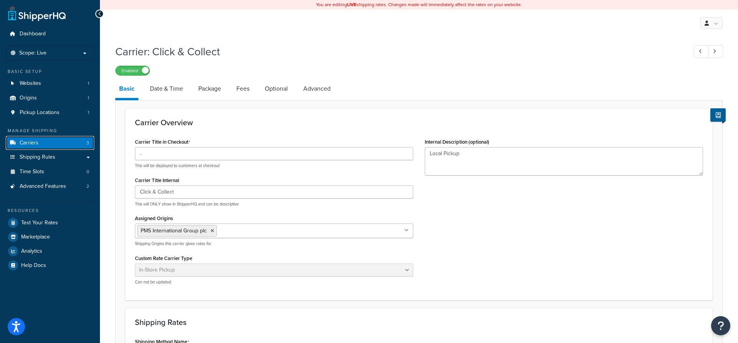
click at [47, 142] on link "Carriers 3" at bounding box center [50, 143] width 88 height 14
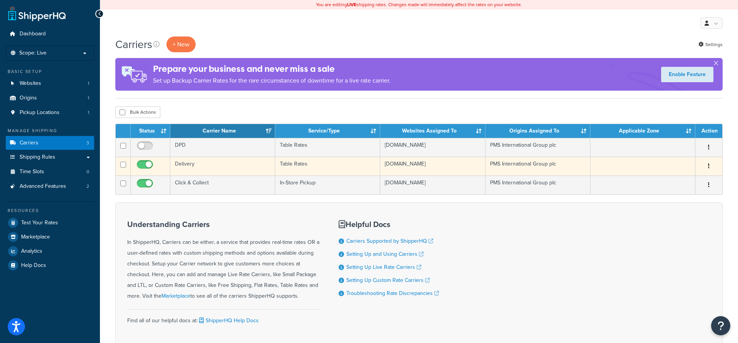
click at [711, 166] on button "button" at bounding box center [708, 166] width 11 height 12
click at [683, 182] on link "Edit" at bounding box center [677, 183] width 61 height 16
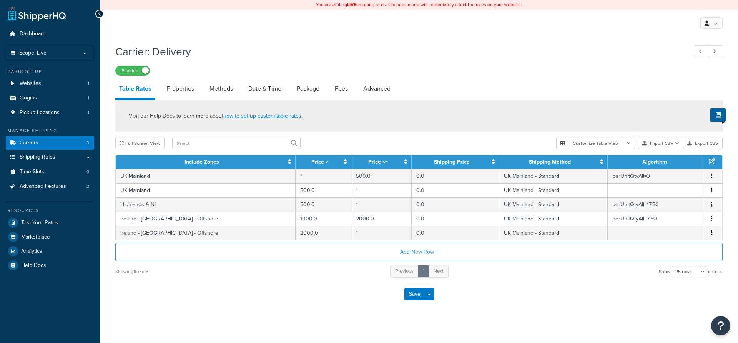
select select "25"
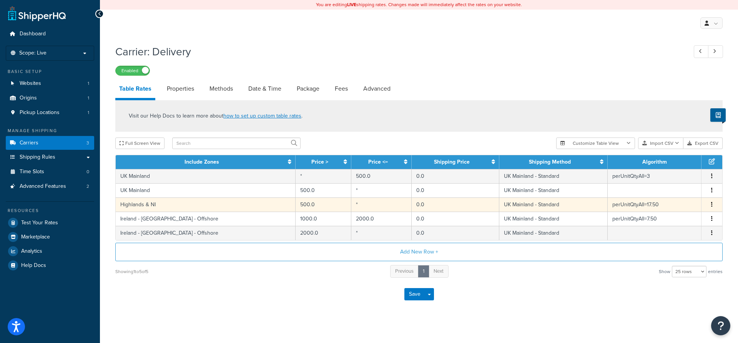
click at [711, 206] on button "button" at bounding box center [712, 205] width 6 height 8
click at [668, 191] on div "Edit" at bounding box center [673, 191] width 55 height 16
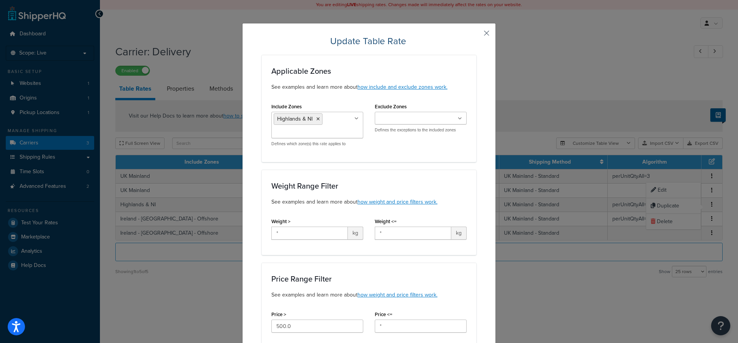
click at [476, 35] on button "button" at bounding box center [475, 36] width 2 height 2
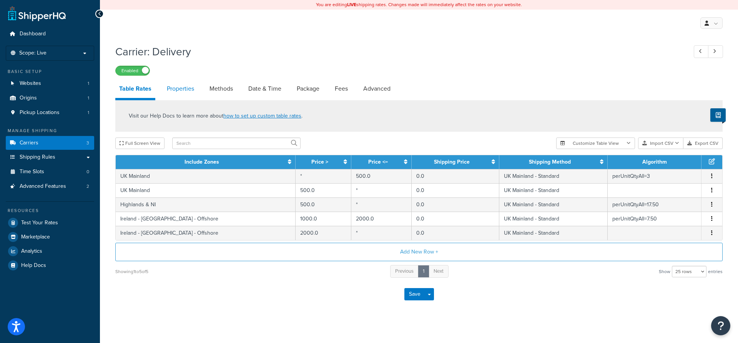
click at [180, 88] on link "Properties" at bounding box center [180, 89] width 35 height 18
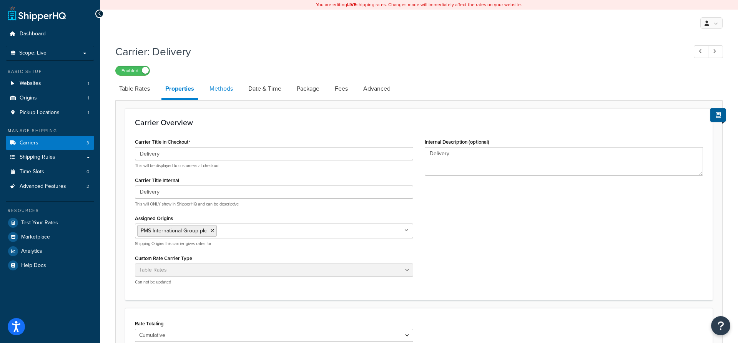
click at [224, 85] on link "Methods" at bounding box center [221, 89] width 31 height 18
select select "25"
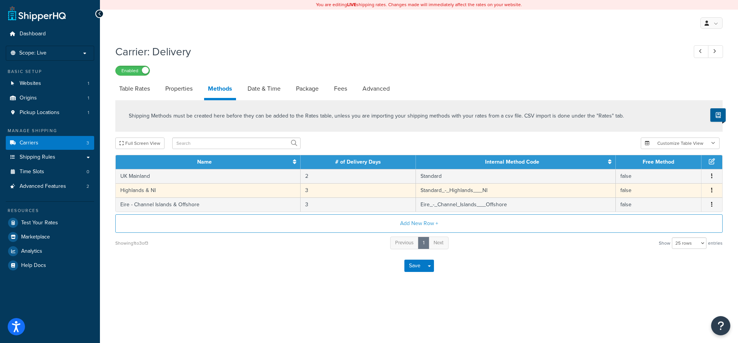
click at [710, 193] on span "Edit Delete" at bounding box center [712, 190] width 12 height 8
click at [713, 192] on button "button" at bounding box center [712, 190] width 6 height 8
click at [667, 180] on div "Edit" at bounding box center [673, 184] width 55 height 16
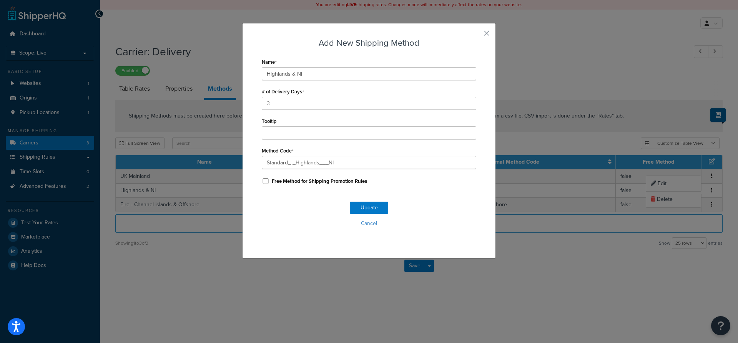
click at [491, 34] on div "Add New Shipping Method Name Highlands & NI # of Delivery Days 3 Tooltip Method…" at bounding box center [369, 141] width 254 height 236
click at [476, 35] on button "button" at bounding box center [475, 36] width 2 height 2
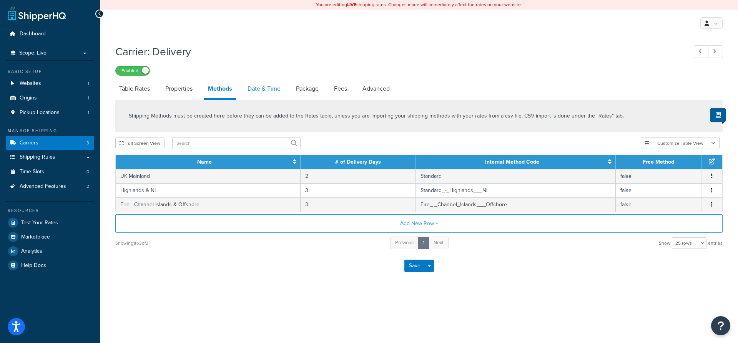
click at [265, 91] on link "Date & Time" at bounding box center [264, 89] width 41 height 18
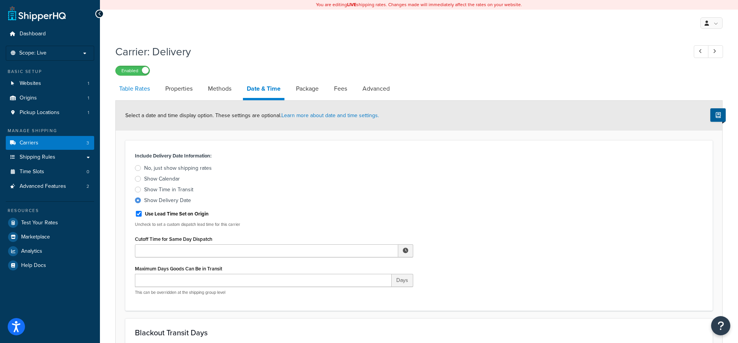
click at [139, 91] on link "Table Rates" at bounding box center [134, 89] width 38 height 18
select select "25"
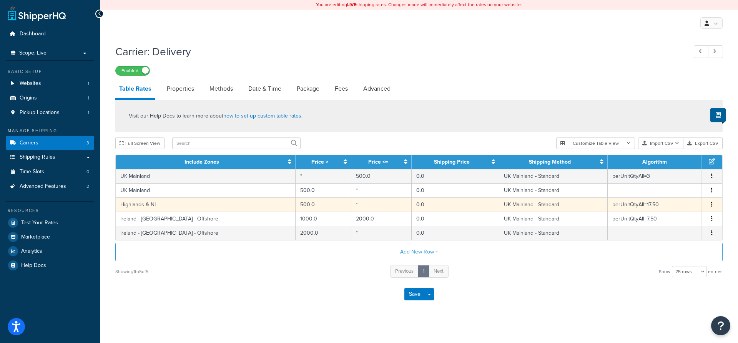
click at [713, 206] on button "button" at bounding box center [712, 205] width 6 height 8
click at [675, 191] on div "Edit" at bounding box center [673, 191] width 55 height 16
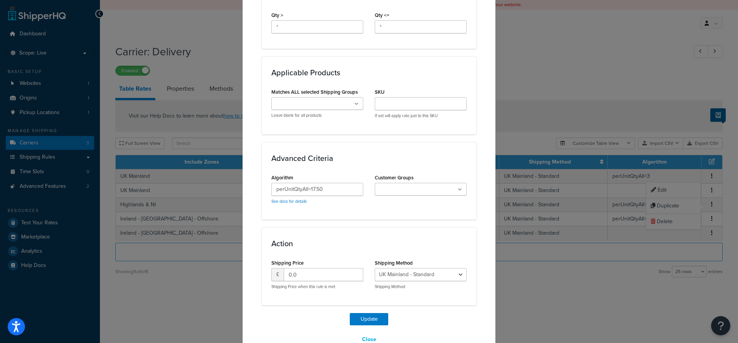
scroll to position [395, 0]
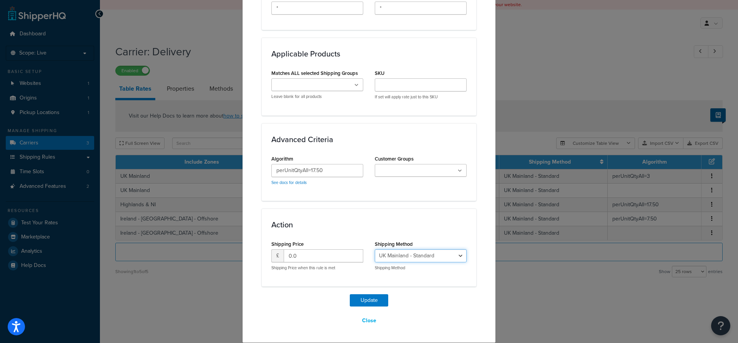
click at [375, 249] on select "UK Mainland - Standard Highlands & NI - Standard_-_Highlands___NI Eire - Channe…" at bounding box center [421, 255] width 92 height 13
select select "182036"
click option "Highlands & NI - Standard_-_Highlands___NI" at bounding box center [0, 0] width 0 height 0
click at [373, 304] on button "Update" at bounding box center [369, 300] width 38 height 12
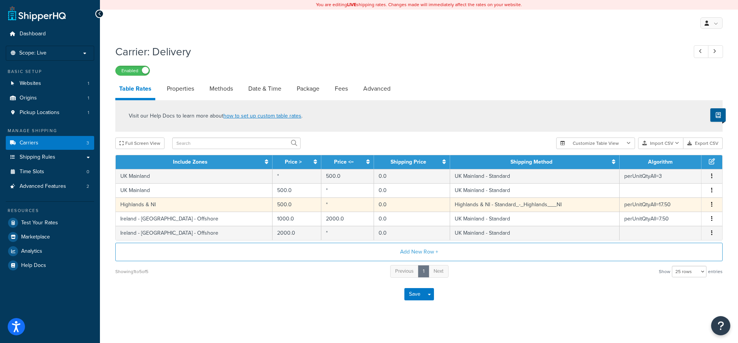
click at [712, 206] on icon "button" at bounding box center [712, 204] width 2 height 5
click at [668, 189] on div "Edit" at bounding box center [673, 191] width 55 height 16
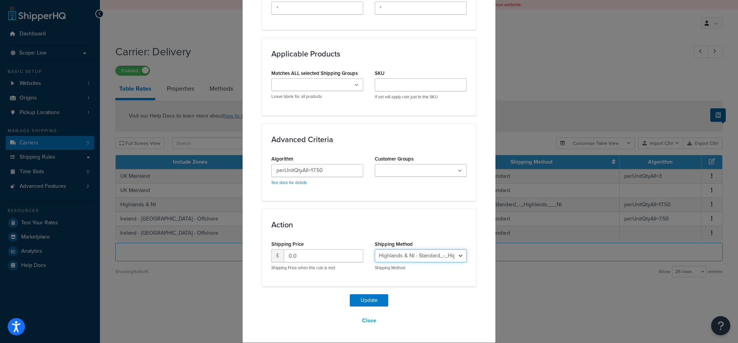
click at [375, 249] on select "UK Mainland - Standard Highlands & NI - Standard_-_Highlands___NI Eire - Channe…" at bounding box center [421, 255] width 92 height 13
select select "182035"
click option "UK Mainland - Standard" at bounding box center [0, 0] width 0 height 0
click at [377, 298] on button "Update" at bounding box center [369, 300] width 38 height 12
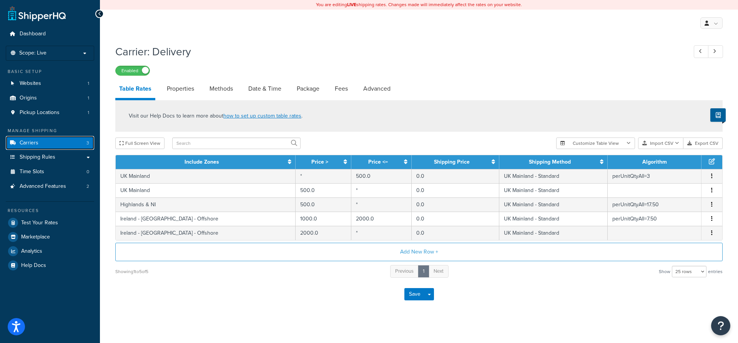
click at [46, 145] on link "Carriers 3" at bounding box center [50, 143] width 88 height 14
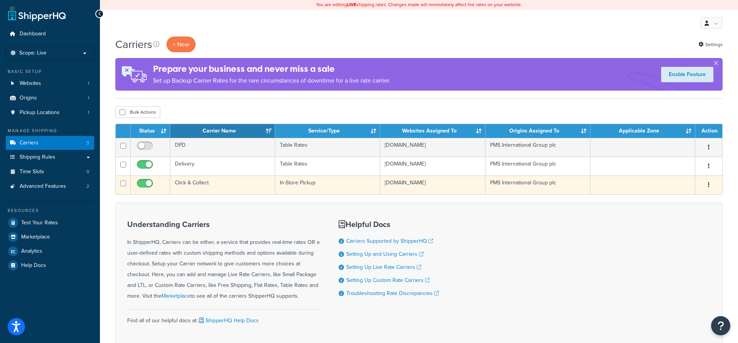
click at [706, 186] on button "button" at bounding box center [708, 185] width 11 height 12
click at [686, 198] on link "Edit" at bounding box center [677, 201] width 61 height 16
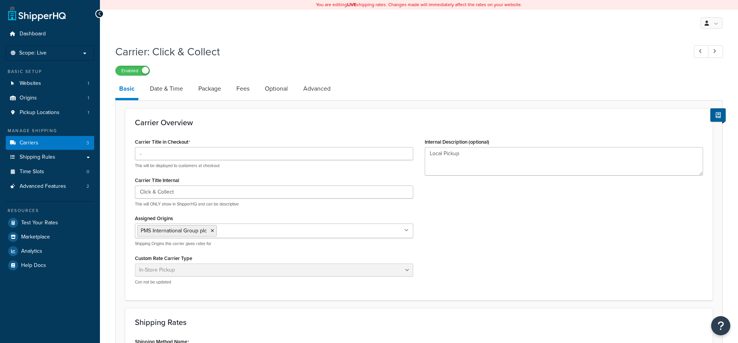
select select "pickup"
click at [54, 142] on link "Carriers 3" at bounding box center [50, 143] width 88 height 14
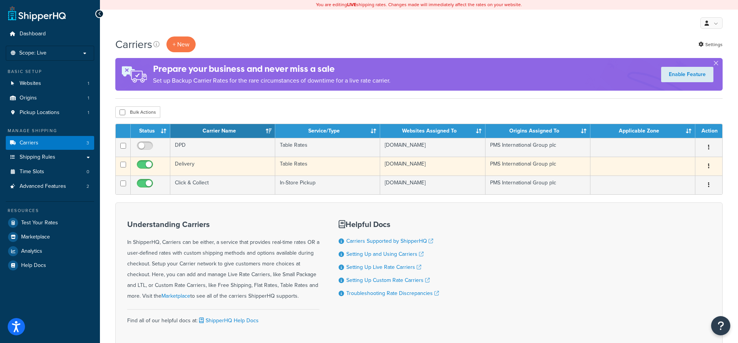
click at [705, 168] on button "button" at bounding box center [708, 166] width 11 height 12
click at [680, 181] on link "Edit" at bounding box center [677, 183] width 61 height 16
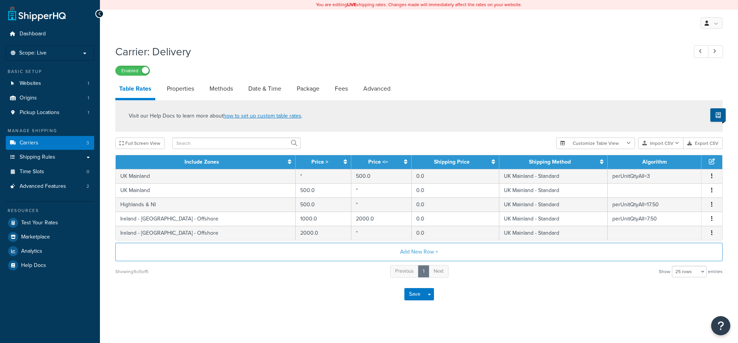
select select "25"
click at [367, 95] on link "Advanced" at bounding box center [376, 89] width 35 height 18
select select "false"
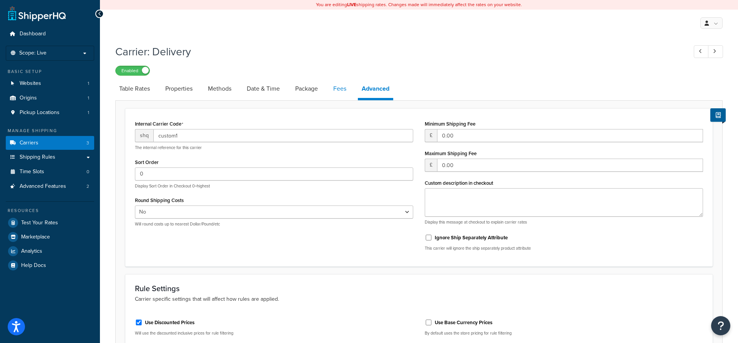
click at [341, 88] on link "Fees" at bounding box center [339, 89] width 21 height 18
select select "AFTER"
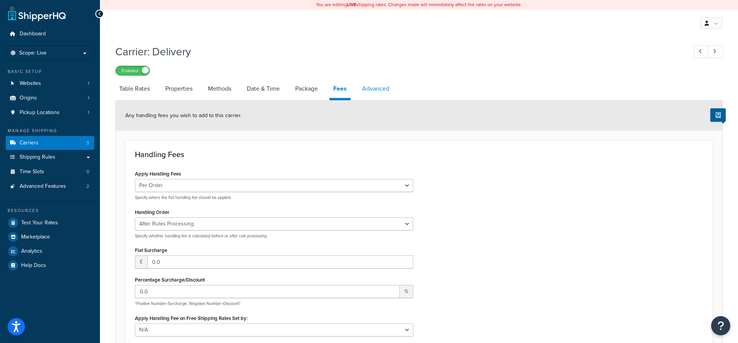
click at [379, 93] on link "Advanced" at bounding box center [375, 89] width 35 height 18
select select "false"
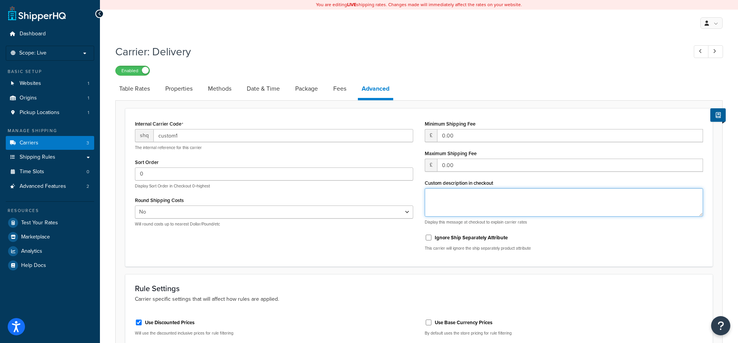
click at [463, 206] on textarea "Custom description in checkout" at bounding box center [564, 202] width 278 height 28
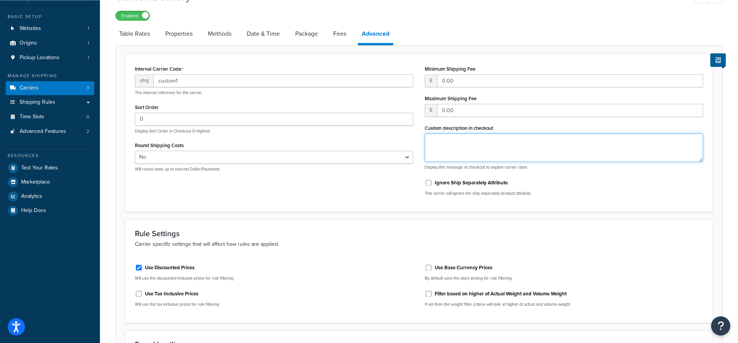
scroll to position [39, 0]
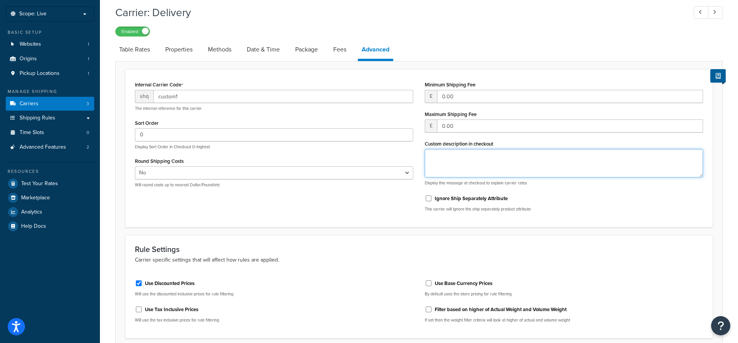
click at [442, 163] on textarea "Custom description in checkout" at bounding box center [564, 163] width 278 height 28
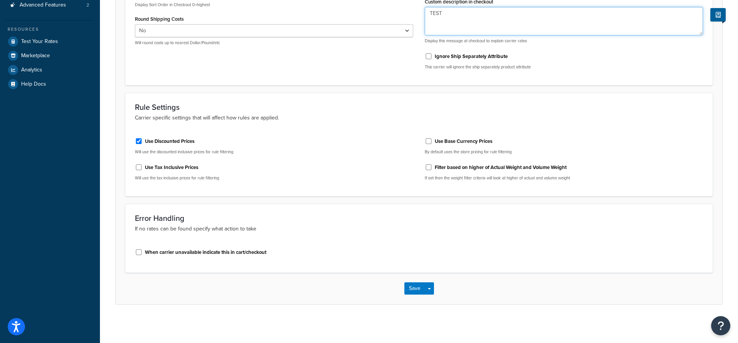
type textarea "TEST"
click at [408, 297] on div "Save Save Dropdown Save and Edit" at bounding box center [419, 289] width 607 height 32
click at [412, 289] on button "Save" at bounding box center [414, 289] width 21 height 12
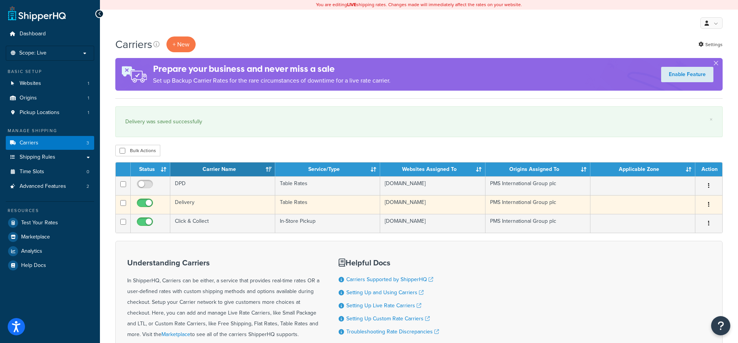
click at [711, 205] on button "button" at bounding box center [708, 205] width 11 height 12
click at [686, 221] on link "Edit" at bounding box center [677, 221] width 61 height 16
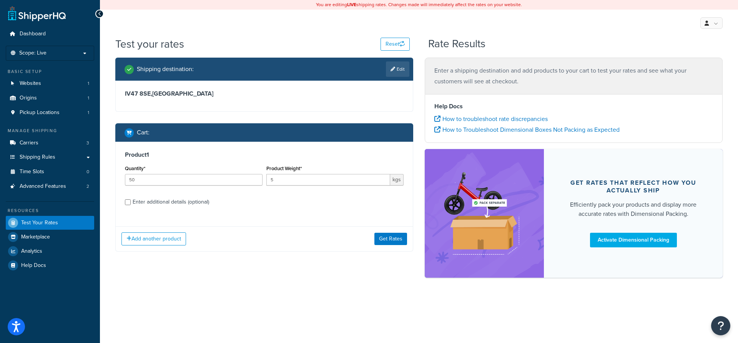
click at [325, 218] on div "Product 1 Quantity* 50 Product Weight* 5 kgs Enter additional details (optional)" at bounding box center [264, 181] width 297 height 79
click at [393, 242] on button "Get Rates" at bounding box center [390, 239] width 33 height 12
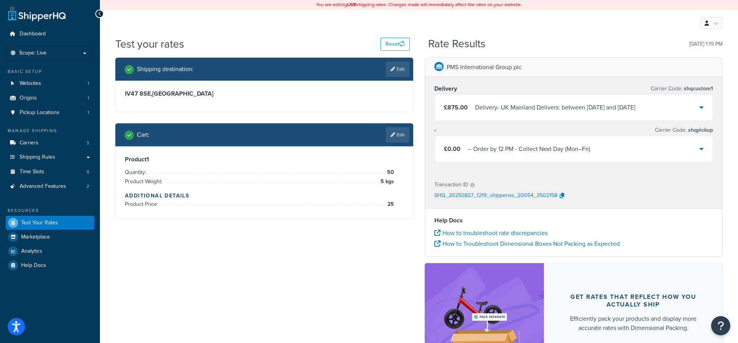
click at [703, 111] on div at bounding box center [702, 107] width 4 height 11
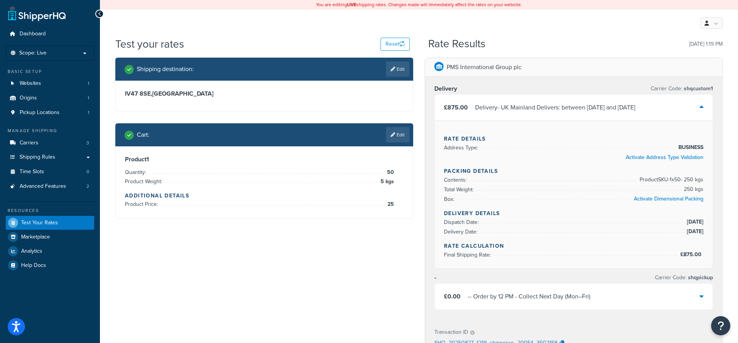
click at [703, 111] on div at bounding box center [702, 107] width 4 height 11
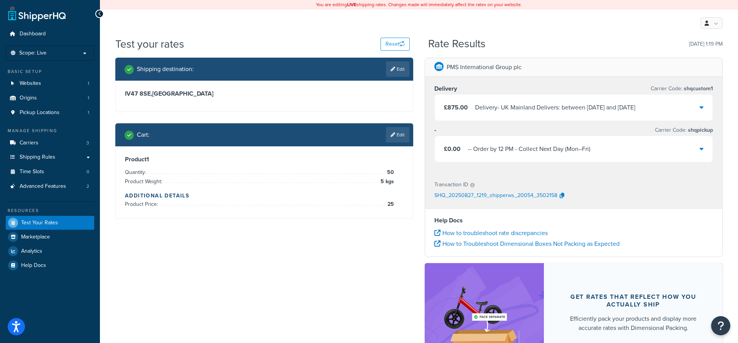
click at [702, 151] on icon at bounding box center [702, 149] width 4 height 6
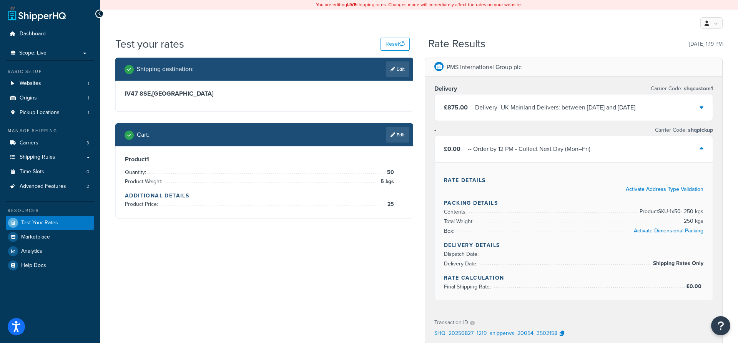
click at [702, 151] on icon at bounding box center [702, 149] width 4 height 6
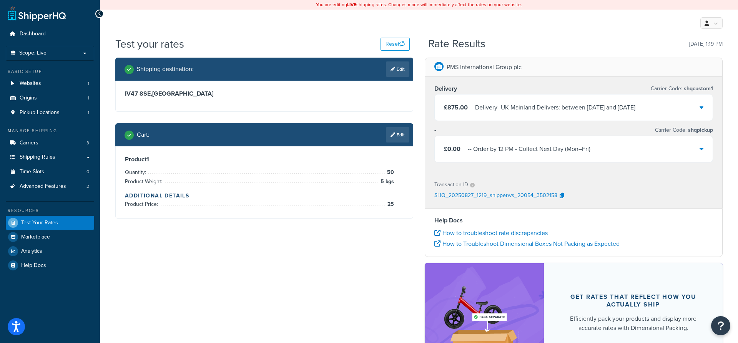
click at [318, 210] on div "Product 1 Quantity: 50 Product Weight: 5 kgs Additional Details Product Price: …" at bounding box center [264, 182] width 297 height 72
click at [393, 68] on icon at bounding box center [393, 69] width 5 height 5
select select "GB"
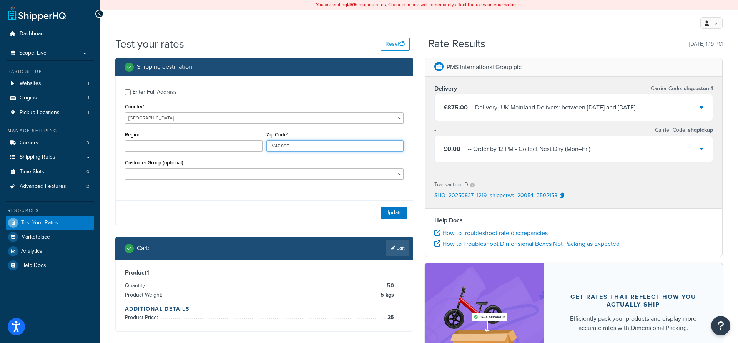
drag, startPoint x: 295, startPoint y: 148, endPoint x: 240, endPoint y: 145, distance: 54.7
click at [240, 145] on div "Region Zip Code* IV47 8SE" at bounding box center [264, 144] width 283 height 28
paste input "D02 A339"
drag, startPoint x: 329, startPoint y: 146, endPoint x: 237, endPoint y: 146, distance: 92.2
click at [266, 146] on input "IV47 8SED02 A339" at bounding box center [335, 146] width 138 height 12
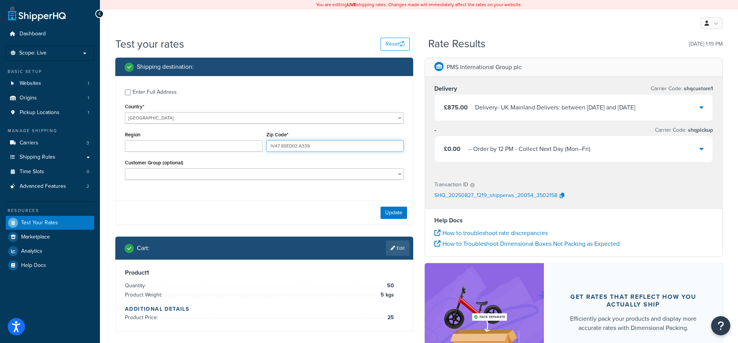
paste input "text"
type input "D02 A339"
click at [125, 168] on select "Logged In Not Logged in Retail Wholesale" at bounding box center [264, 174] width 279 height 12
select select "Logged In"
click option "Logged In" at bounding box center [0, 0] width 0 height 0
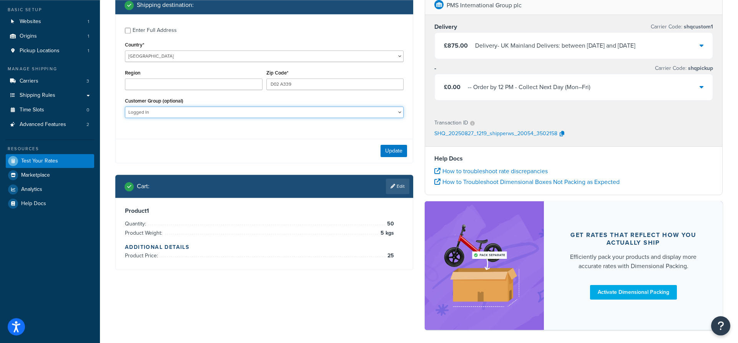
scroll to position [95, 0]
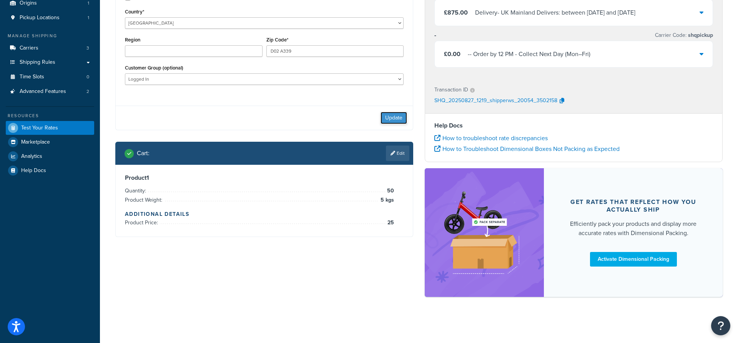
click at [394, 119] on button "Update" at bounding box center [394, 118] width 27 height 12
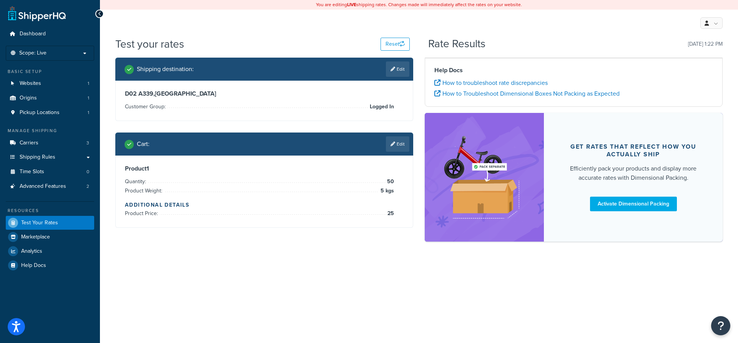
scroll to position [0, 0]
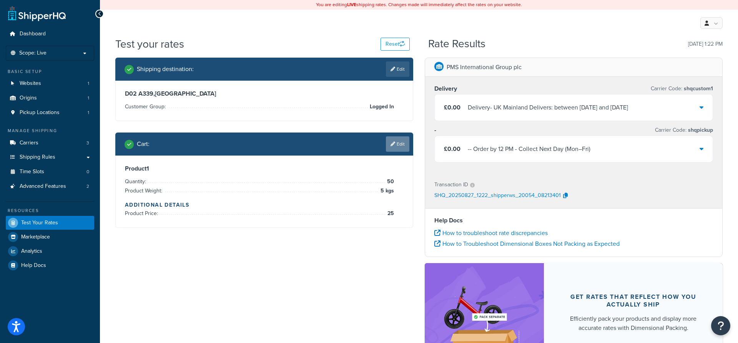
click at [394, 147] on link "Edit" at bounding box center [397, 143] width 23 height 15
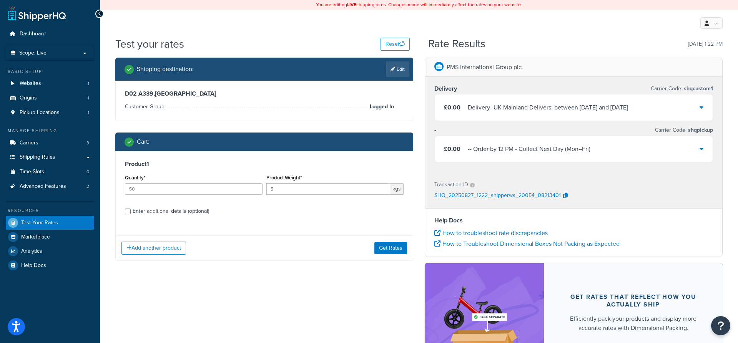
click at [149, 213] on div "Enter additional details (optional)" at bounding box center [171, 211] width 76 height 11
click at [131, 213] on input "Enter additional details (optional)" at bounding box center [128, 212] width 6 height 6
checkbox input "true"
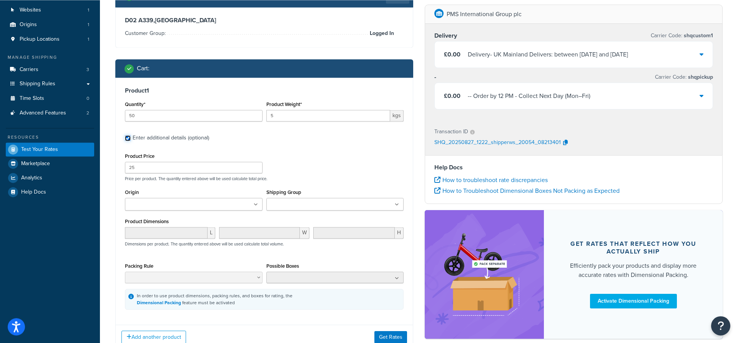
scroll to position [78, 0]
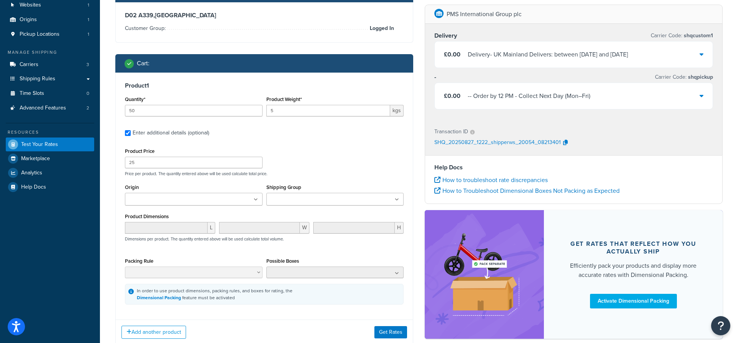
click at [382, 324] on div "Add another product Get Rates" at bounding box center [264, 332] width 297 height 25
click at [393, 334] on button "Get Rates" at bounding box center [390, 332] width 33 height 12
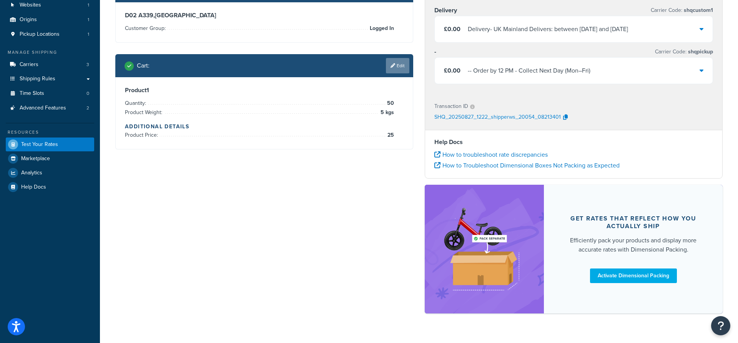
click at [388, 71] on link "Edit" at bounding box center [397, 65] width 23 height 15
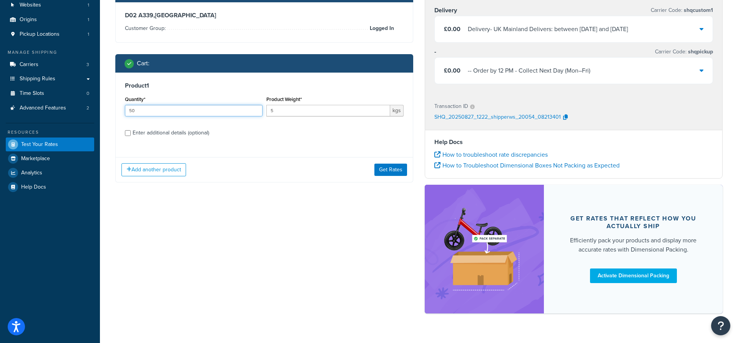
drag, startPoint x: 135, startPoint y: 111, endPoint x: 114, endPoint y: 111, distance: 20.4
click at [125, 111] on input "50" at bounding box center [194, 111] width 138 height 12
type input "1"
click at [386, 173] on button "Get Rates" at bounding box center [390, 170] width 33 height 12
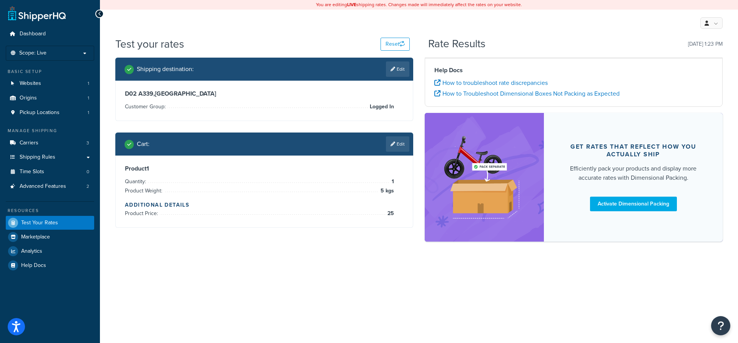
scroll to position [0, 0]
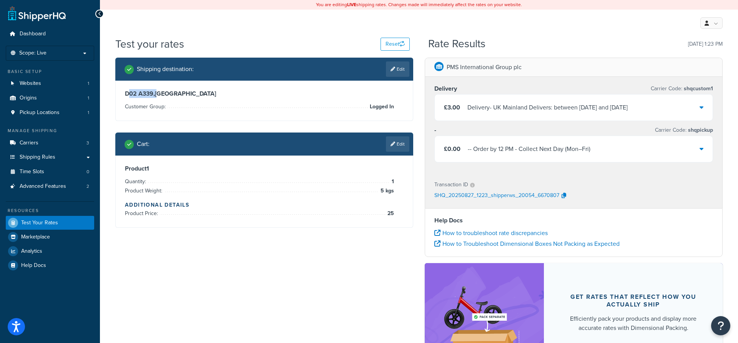
drag, startPoint x: 130, startPoint y: 93, endPoint x: 162, endPoint y: 93, distance: 31.9
click at [162, 93] on h3 "D02 A339 , United Kingdom" at bounding box center [264, 94] width 279 height 8
click at [137, 93] on h3 "D02 A339 , United Kingdom" at bounding box center [264, 94] width 279 height 8
drag, startPoint x: 125, startPoint y: 95, endPoint x: 153, endPoint y: 94, distance: 27.7
click at [153, 94] on h3 "D02 A339 , United Kingdom" at bounding box center [264, 94] width 279 height 8
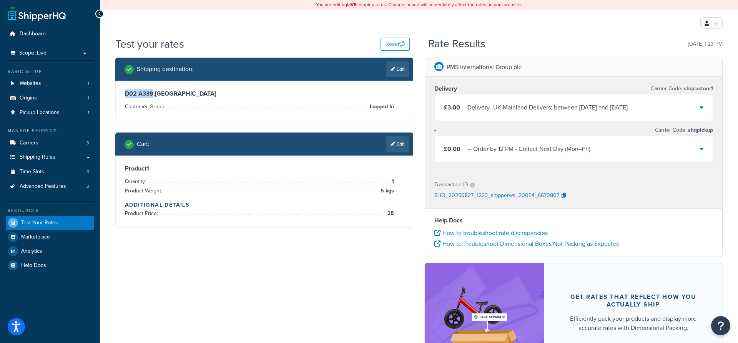
click at [206, 105] on li "Customer Group: Logged In" at bounding box center [259, 106] width 269 height 9
click at [253, 110] on li "Customer Group: Logged In" at bounding box center [259, 106] width 269 height 9
click at [396, 146] on link "Edit" at bounding box center [397, 143] width 23 height 15
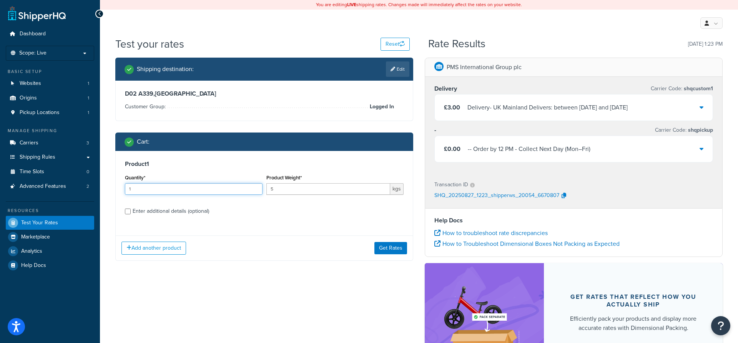
click at [253, 186] on input "1" at bounding box center [194, 189] width 138 height 12
type input "2"
click at [254, 188] on input "2" at bounding box center [194, 189] width 138 height 12
click at [386, 246] on button "Get Rates" at bounding box center [390, 248] width 33 height 12
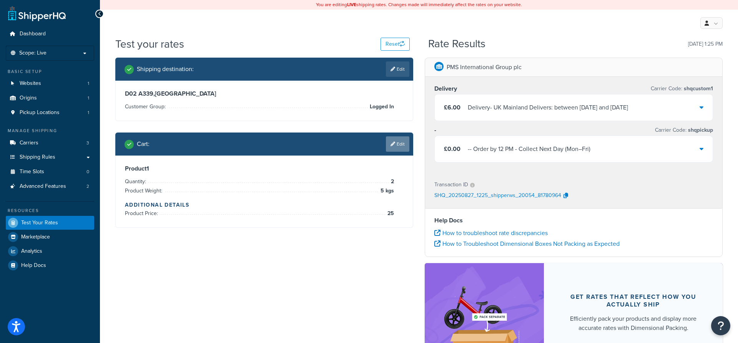
click at [397, 141] on link "Edit" at bounding box center [397, 143] width 23 height 15
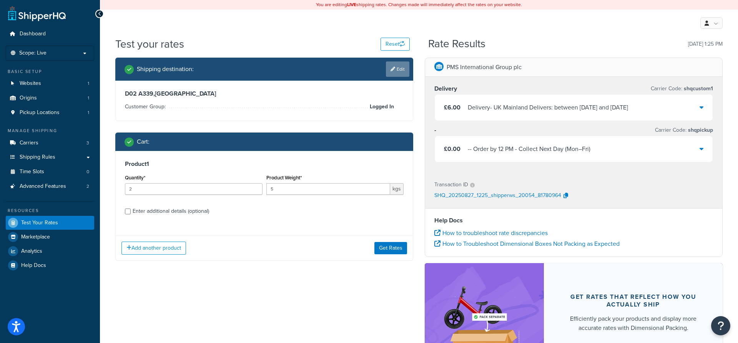
click at [397, 73] on link "Edit" at bounding box center [397, 68] width 23 height 15
select select "GB"
select select "Logged In"
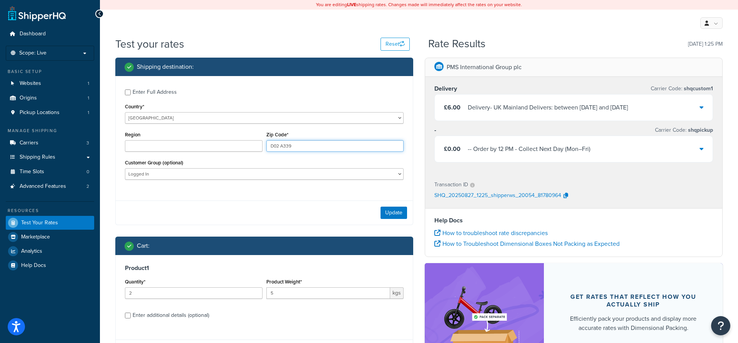
drag, startPoint x: 307, startPoint y: 146, endPoint x: 241, endPoint y: 145, distance: 65.4
click at [241, 145] on div "Region Zip Code* D02 A339" at bounding box center [264, 144] width 283 height 28
drag, startPoint x: 328, startPoint y: 141, endPoint x: 252, endPoint y: 144, distance: 76.6
click at [252, 144] on div "Region Zip Code* D02 A339" at bounding box center [264, 144] width 283 height 28
paste input "BT47 2ED"
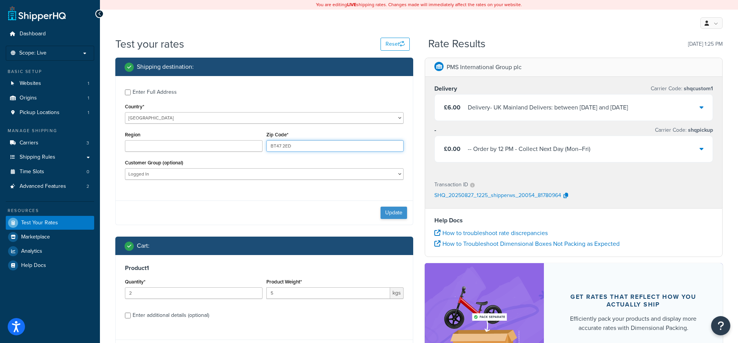
type input "BT47 2ED"
click at [390, 214] on button "Update" at bounding box center [394, 213] width 27 height 12
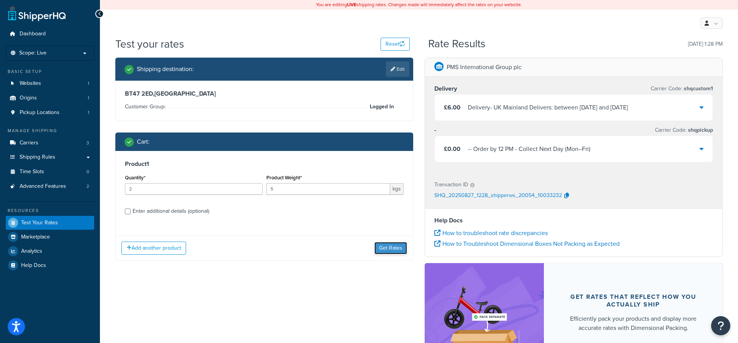
click at [385, 249] on button "Get Rates" at bounding box center [390, 248] width 33 height 12
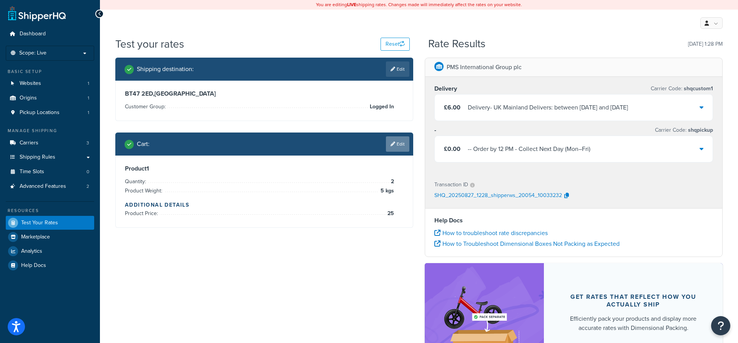
click at [402, 150] on link "Edit" at bounding box center [397, 143] width 23 height 15
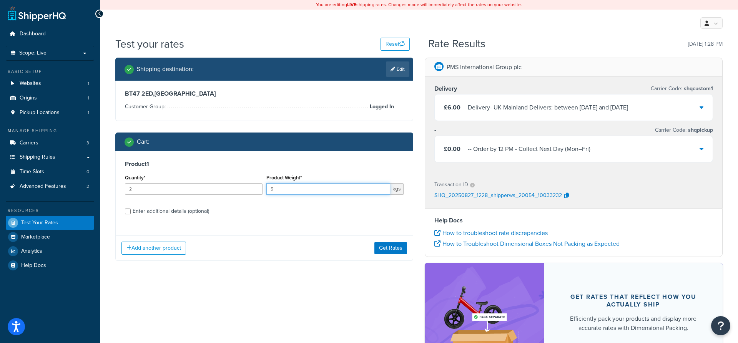
click at [286, 190] on input "5" at bounding box center [328, 189] width 124 height 12
drag, startPoint x: 280, startPoint y: 189, endPoint x: 259, endPoint y: 189, distance: 21.1
click at [266, 189] on input "5" at bounding box center [328, 189] width 124 height 12
type input "0.1"
click at [377, 252] on button "Get Rates" at bounding box center [390, 248] width 33 height 12
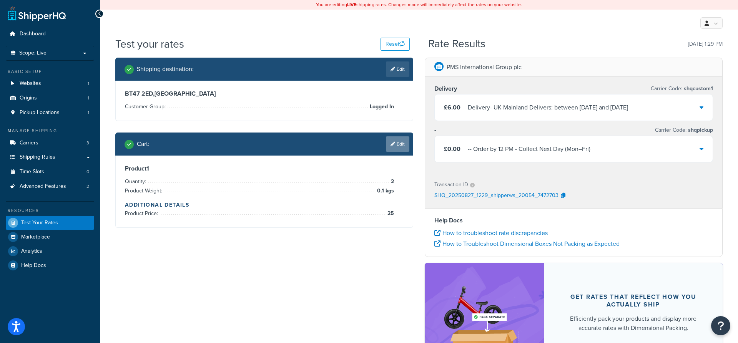
click at [401, 145] on link "Edit" at bounding box center [397, 143] width 23 height 15
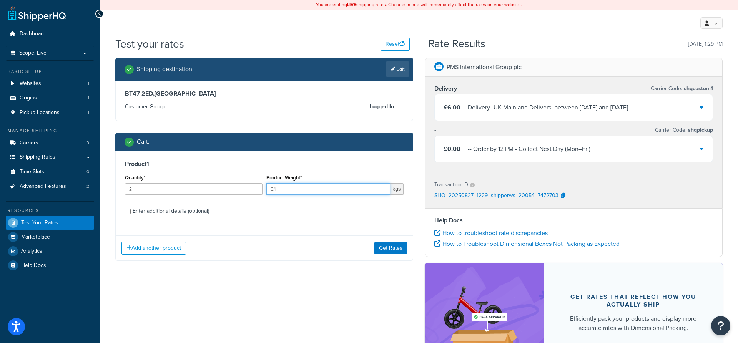
drag, startPoint x: 283, startPoint y: 187, endPoint x: 262, endPoint y: 187, distance: 20.8
click at [266, 187] on input "0.1" at bounding box center [328, 189] width 124 height 12
type input "10"
click at [380, 248] on button "Get Rates" at bounding box center [390, 248] width 33 height 12
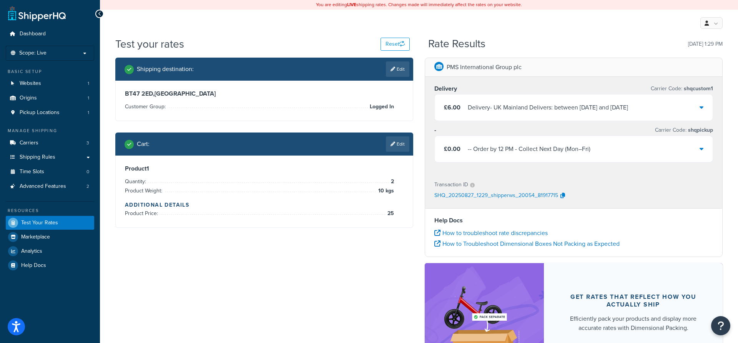
click at [357, 192] on li "Product Weight: 10 kgs" at bounding box center [259, 190] width 269 height 9
click at [53, 140] on link "Carriers 3" at bounding box center [50, 143] width 88 height 14
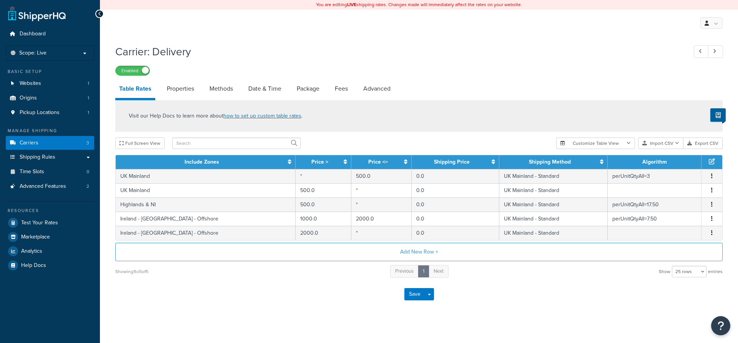
select select "25"
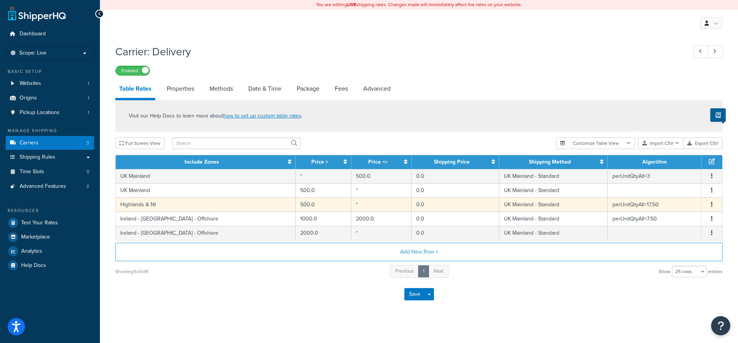
click at [713, 204] on button "button" at bounding box center [712, 205] width 6 height 8
click at [672, 191] on div "Edit" at bounding box center [673, 191] width 55 height 16
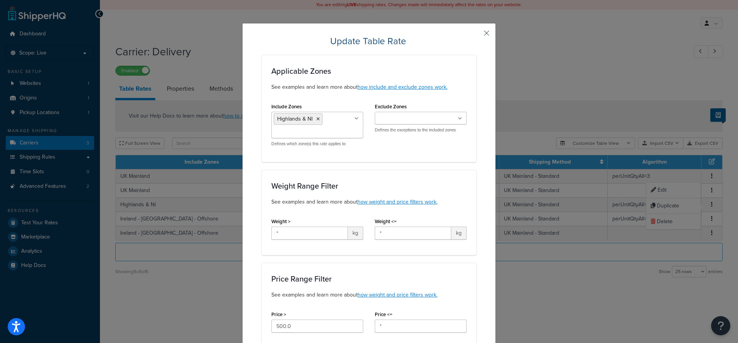
click at [476, 35] on button "button" at bounding box center [475, 36] width 2 height 2
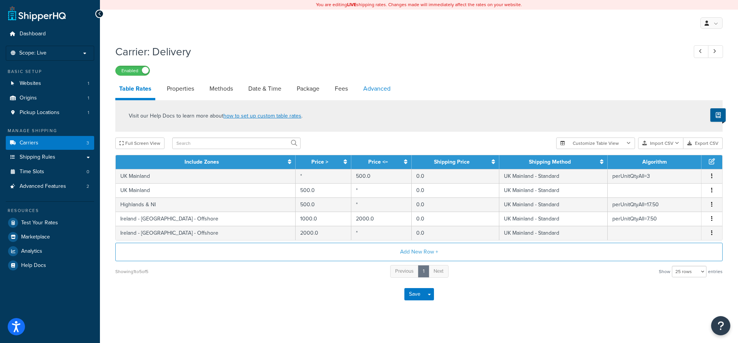
click at [373, 94] on link "Advanced" at bounding box center [376, 89] width 35 height 18
select select "false"
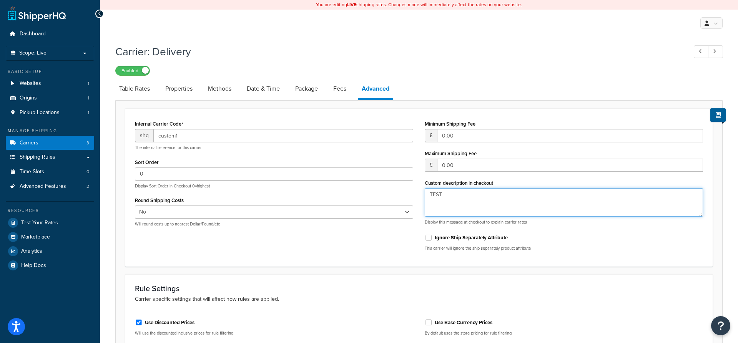
drag, startPoint x: 455, startPoint y: 196, endPoint x: 396, endPoint y: 195, distance: 59.6
click at [425, 195] on textarea "TEST" at bounding box center [564, 202] width 278 height 28
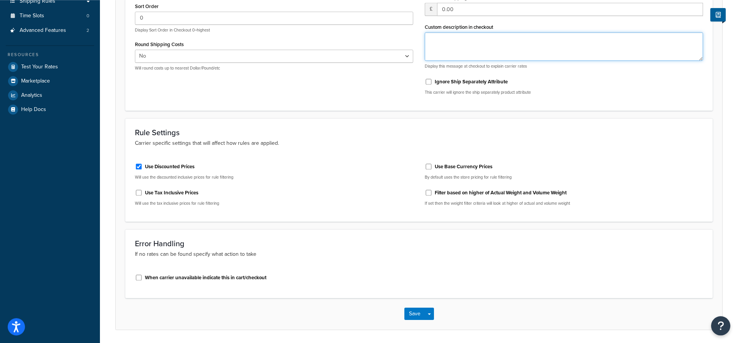
scroll to position [157, 0]
click at [416, 312] on button "Save" at bounding box center [414, 313] width 21 height 12
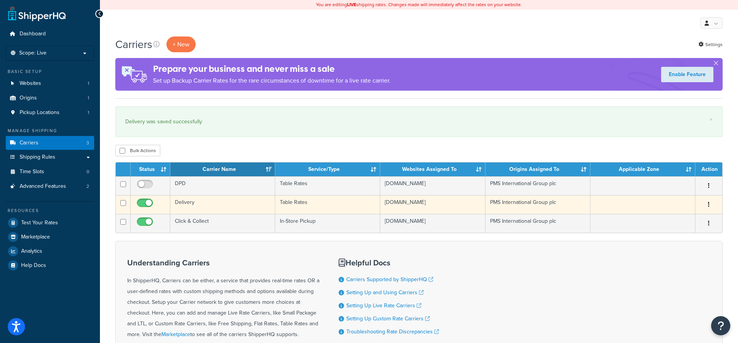
click at [706, 204] on button "button" at bounding box center [708, 205] width 11 height 12
click at [681, 218] on link "Edit" at bounding box center [677, 221] width 61 height 16
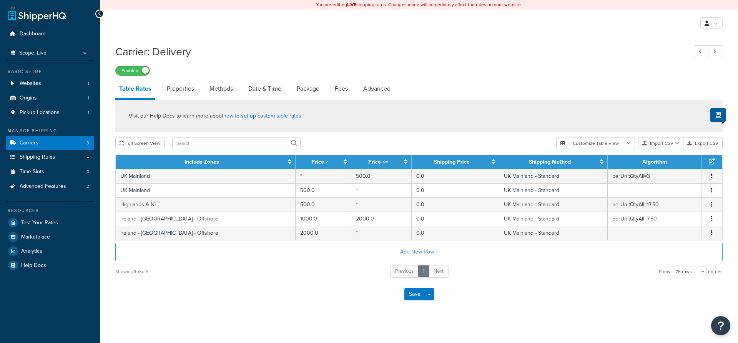
select select "25"
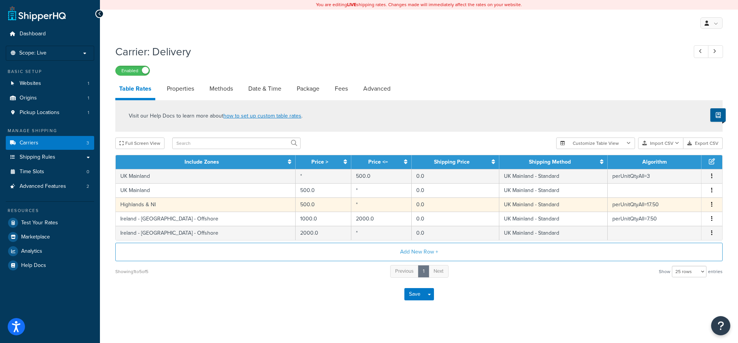
click at [710, 207] on button "button" at bounding box center [712, 205] width 6 height 8
click at [670, 190] on div "Edit" at bounding box center [673, 191] width 55 height 16
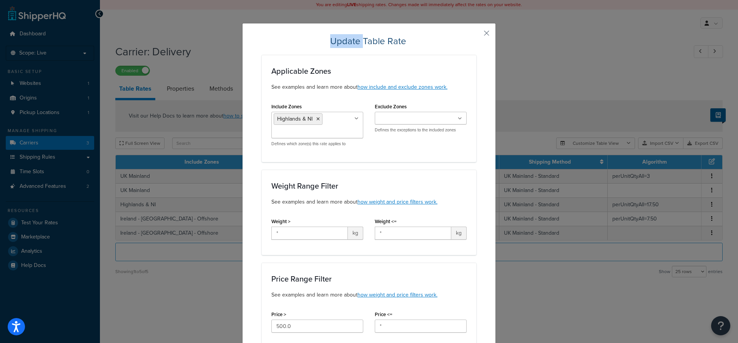
drag, startPoint x: 336, startPoint y: 19, endPoint x: 331, endPoint y: 16, distance: 6.2
click at [331, 16] on div "Update Table Rate Applicable Zones See examples and learn more about how includ…" at bounding box center [369, 171] width 738 height 343
click at [414, 45] on h2 "Update Table Rate" at bounding box center [369, 41] width 214 height 12
click at [476, 35] on button "button" at bounding box center [475, 36] width 2 height 2
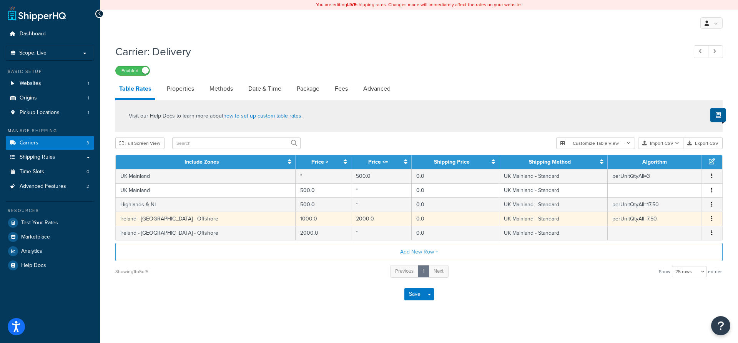
click at [711, 220] on button "button" at bounding box center [712, 219] width 6 height 8
click at [669, 205] on div "Edit" at bounding box center [673, 205] width 55 height 16
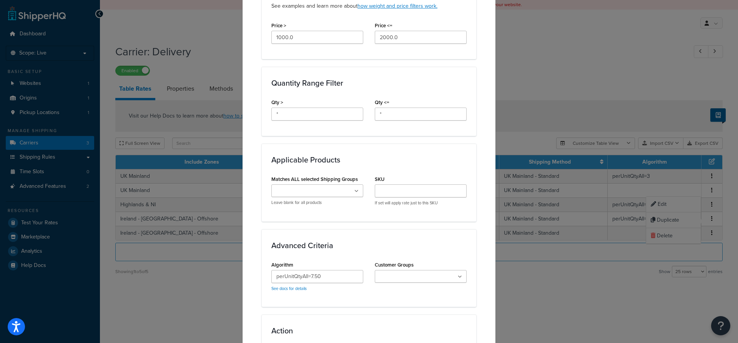
scroll to position [403, 0]
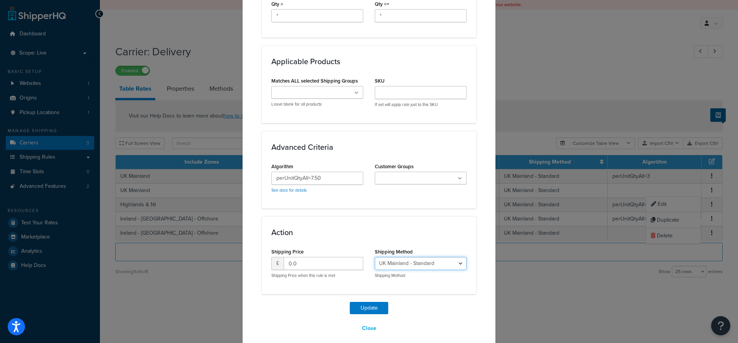
click at [375, 257] on select "UK Mainland - Standard Highlands & NI - Standard_-_Highlands___NI Eire - Channe…" at bounding box center [421, 263] width 92 height 13
select select "182037"
click option "Eire - Channel Islands & Offshore - Eire_-_Channel_Islands___Offshore" at bounding box center [0, 0] width 0 height 0
click at [372, 302] on button "Update" at bounding box center [369, 308] width 38 height 12
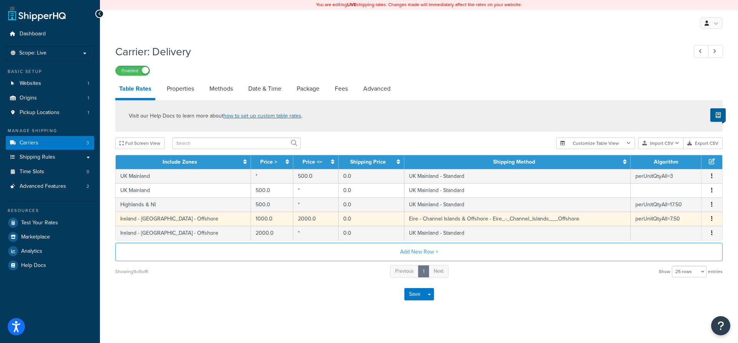
click at [708, 219] on span "Edit Duplicate Delete" at bounding box center [712, 219] width 12 height 8
click at [711, 219] on icon "button" at bounding box center [712, 218] width 2 height 5
click at [673, 204] on div "Edit" at bounding box center [673, 205] width 55 height 16
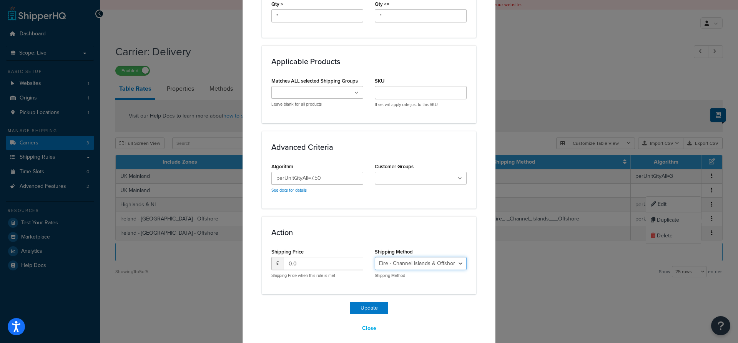
click at [375, 257] on select "UK Mainland - Standard Highlands & NI - Standard_-_Highlands___NI Eire - Channe…" at bounding box center [421, 263] width 92 height 13
select select "182035"
click option "UK Mainland - Standard" at bounding box center [0, 0] width 0 height 0
click at [369, 302] on button "Update" at bounding box center [369, 308] width 38 height 12
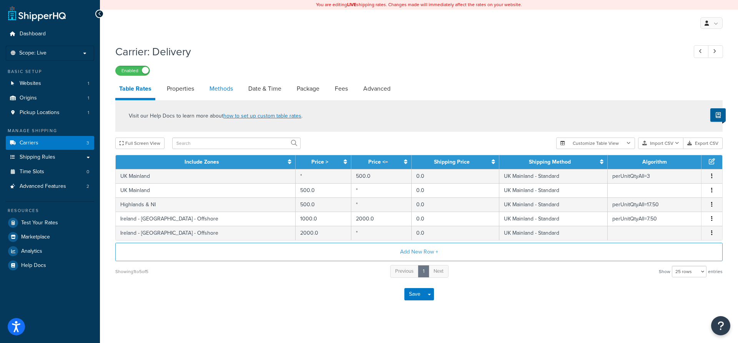
click at [216, 90] on link "Methods" at bounding box center [221, 89] width 31 height 18
select select "25"
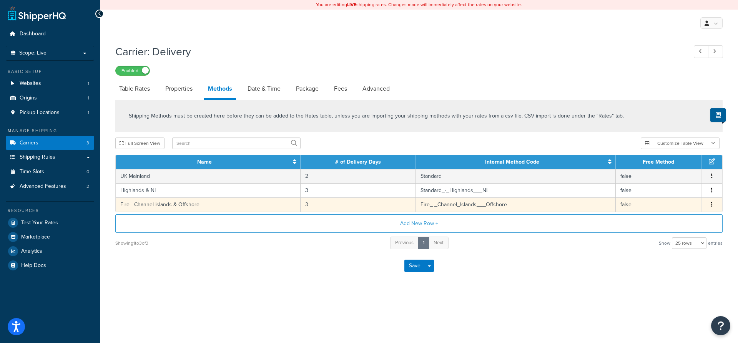
click at [715, 205] on span "Edit Delete" at bounding box center [712, 205] width 12 height 8
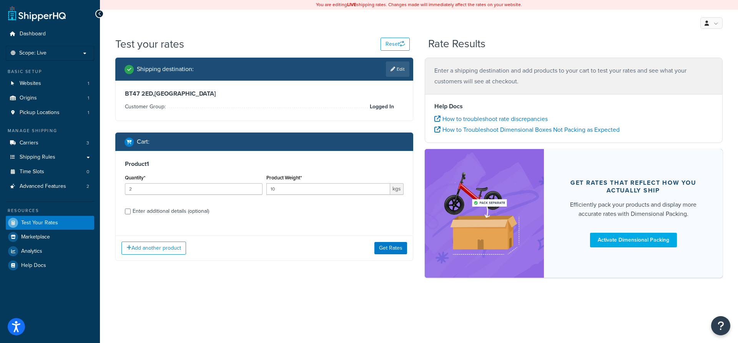
click at [389, 257] on div "Add another product Get Rates" at bounding box center [264, 248] width 297 height 25
click at [389, 251] on button "Get Rates" at bounding box center [390, 248] width 33 height 12
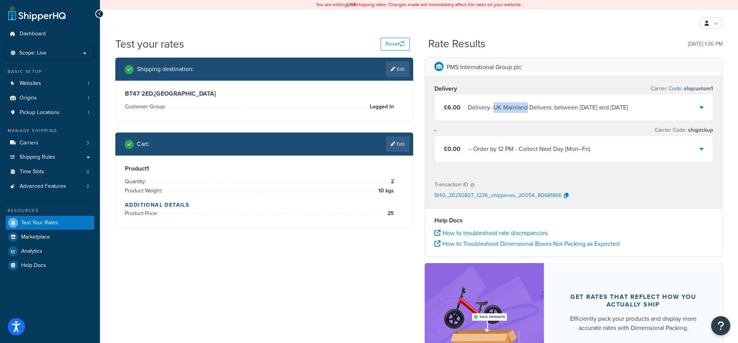
drag, startPoint x: 496, startPoint y: 107, endPoint x: 529, endPoint y: 107, distance: 33.4
click at [529, 107] on div "Delivery - UK [GEOGRAPHIC_DATA] Delivers: between [DATE] and [DATE]" at bounding box center [548, 107] width 160 height 11
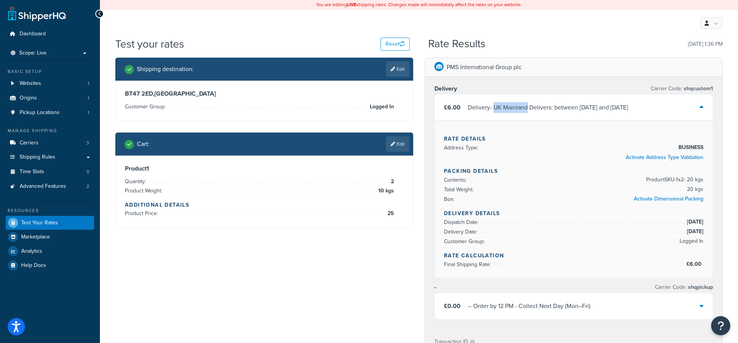
click at [520, 108] on div "Delivery - UK [GEOGRAPHIC_DATA] Delivers: between [DATE] and [DATE]" at bounding box center [548, 107] width 160 height 11
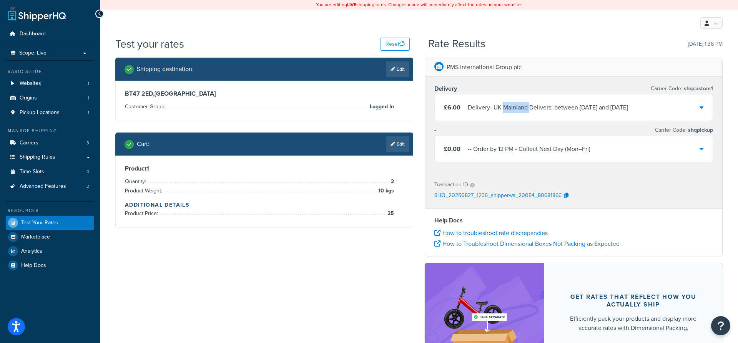
click at [520, 108] on div "Delivery - UK [GEOGRAPHIC_DATA] Delivers: between [DATE] and [DATE]" at bounding box center [548, 107] width 160 height 11
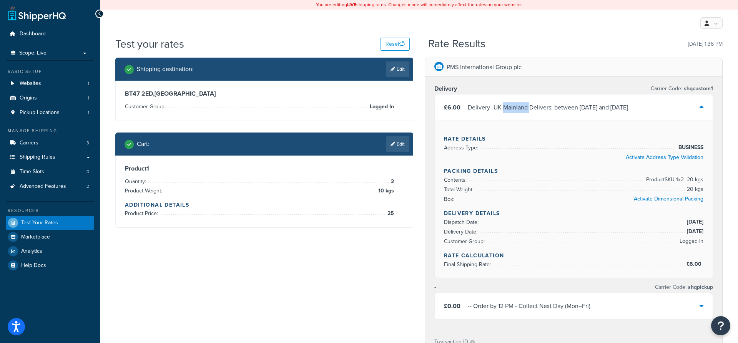
click at [520, 108] on div "Delivery - UK [GEOGRAPHIC_DATA] Delivers: between [DATE] and [DATE]" at bounding box center [548, 107] width 160 height 11
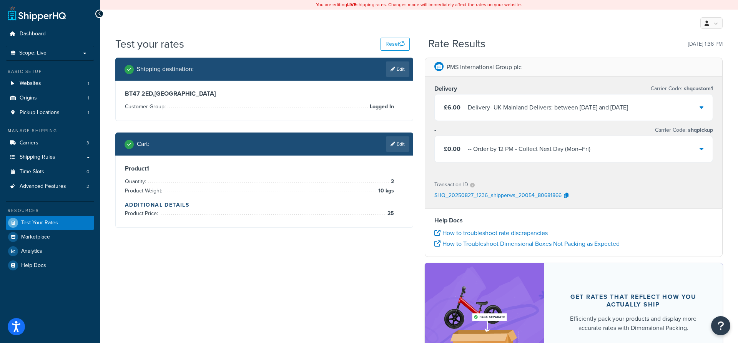
click at [420, 186] on div "PMS International Group plc Delivery Carrier Code: shqcustom1 £6.00 Delivery - …" at bounding box center [573, 229] width 309 height 342
click at [63, 154] on link "Shipping Rules" at bounding box center [50, 157] width 88 height 14
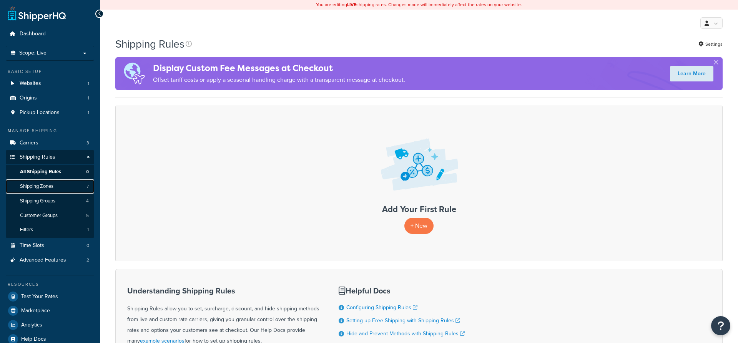
click at [61, 185] on link "Shipping Zones 7" at bounding box center [50, 186] width 88 height 14
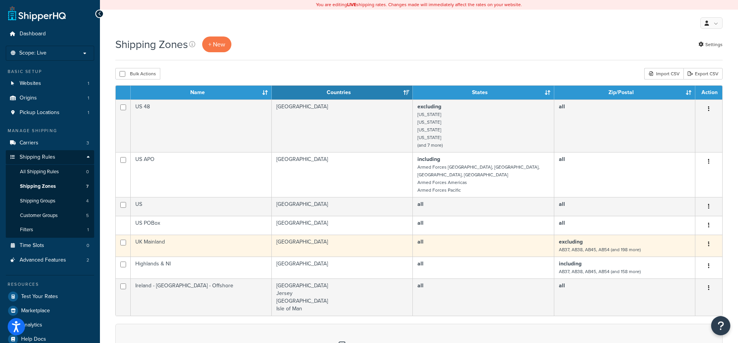
click at [710, 238] on button "button" at bounding box center [708, 244] width 11 height 12
click at [664, 253] on link "Edit" at bounding box center [677, 252] width 61 height 16
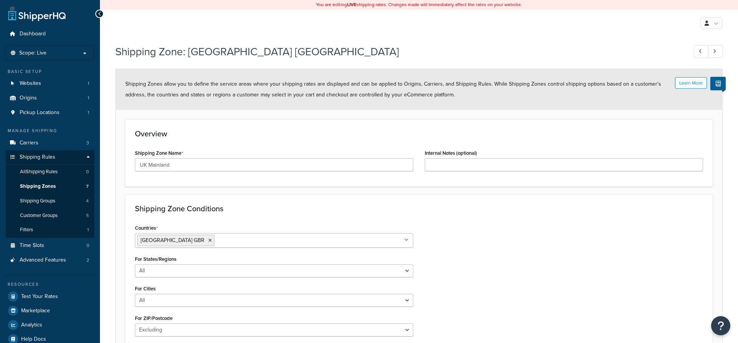
select select "excluding"
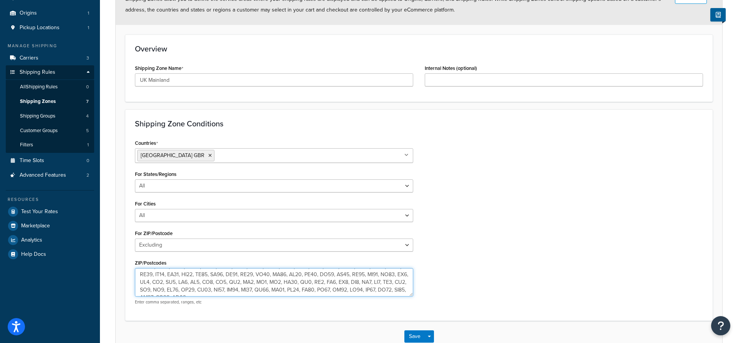
scroll to position [133, 0]
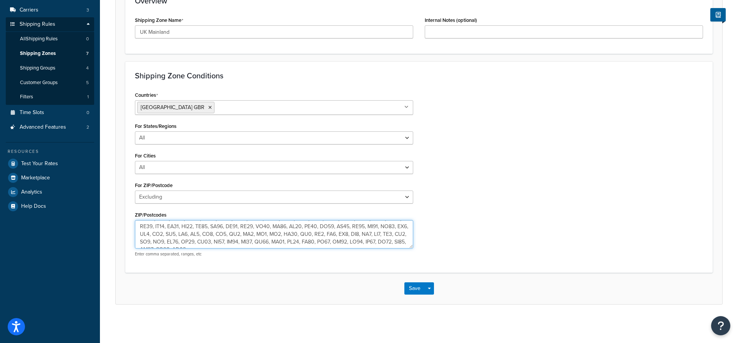
click at [317, 243] on textarea "ZIP/Postcodes" at bounding box center [274, 234] width 278 height 28
type textarea "AB37, AB38, AB45, AB54, AB55, AB56, FK17, FK18, FK19, HS1, HS2, HS3, HS4, HS5, …"
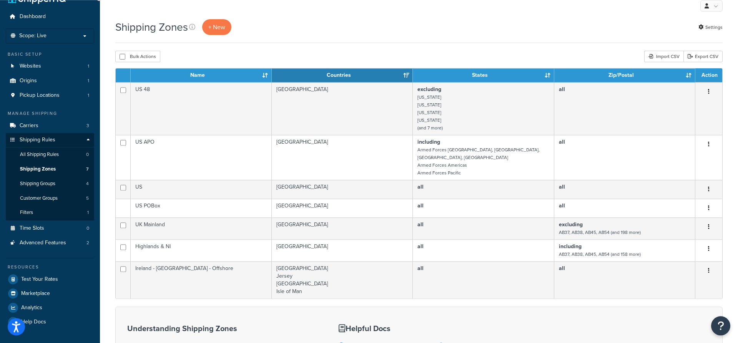
scroll to position [17, 0]
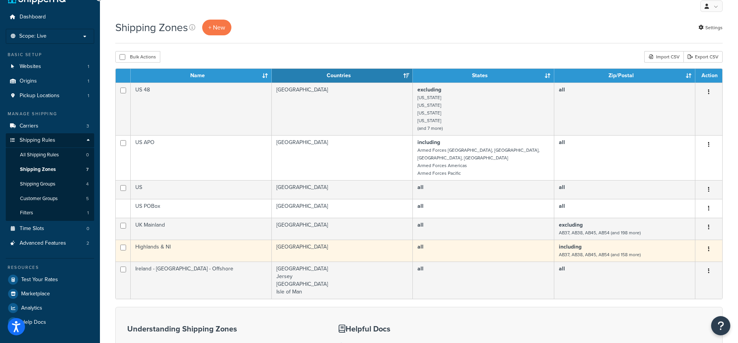
click at [711, 243] on button "button" at bounding box center [708, 249] width 11 height 12
click at [674, 258] on link "Edit" at bounding box center [677, 257] width 61 height 16
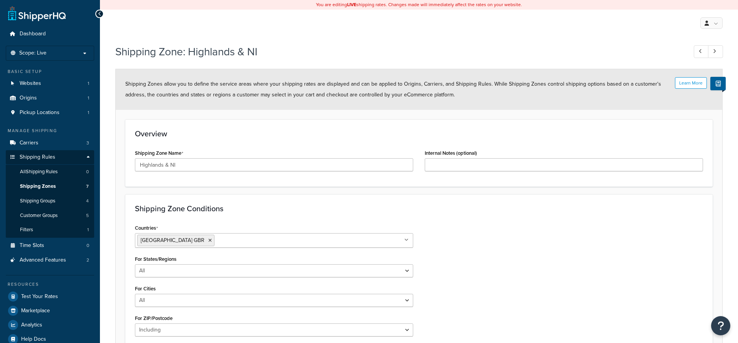
select select "including"
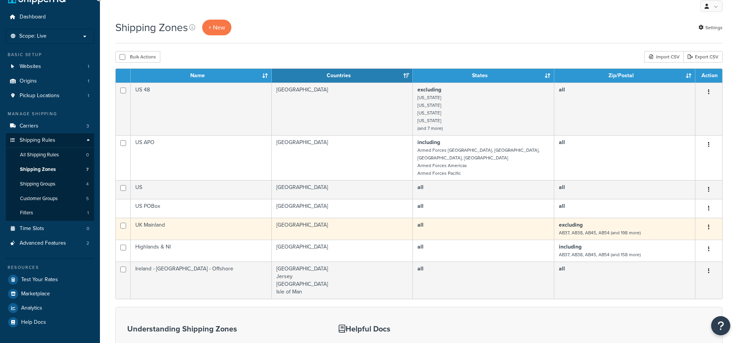
scroll to position [17, 0]
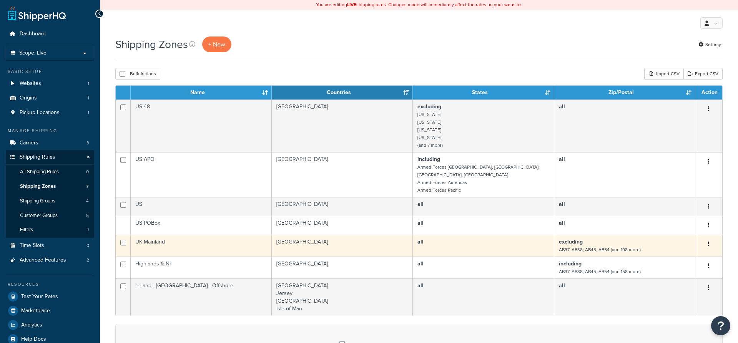
scroll to position [17, 0]
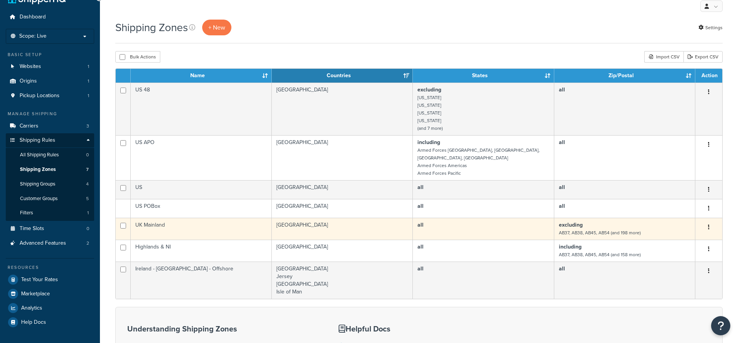
click at [707, 221] on button "button" at bounding box center [708, 227] width 11 height 12
click at [685, 234] on link "Edit" at bounding box center [677, 236] width 61 height 16
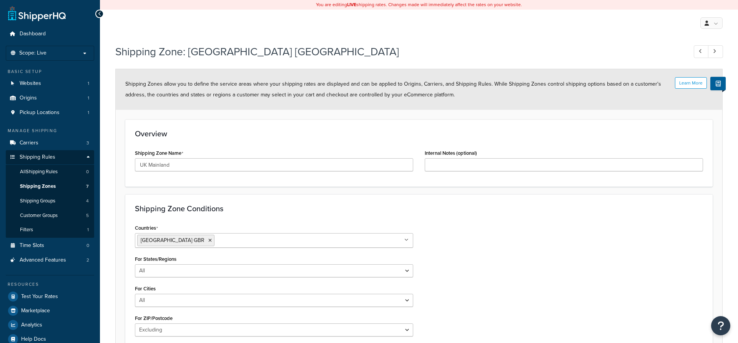
select select "excluding"
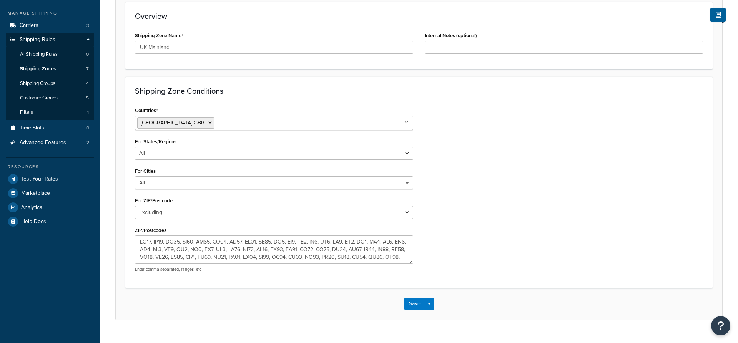
scroll to position [133, 0]
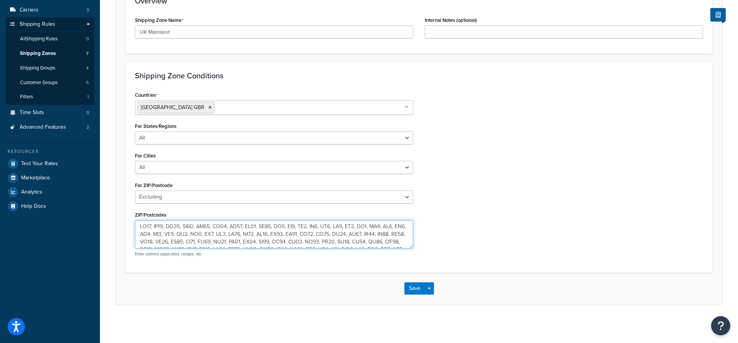
click at [349, 239] on textarea "ZIP/Postcodes" at bounding box center [274, 234] width 278 height 28
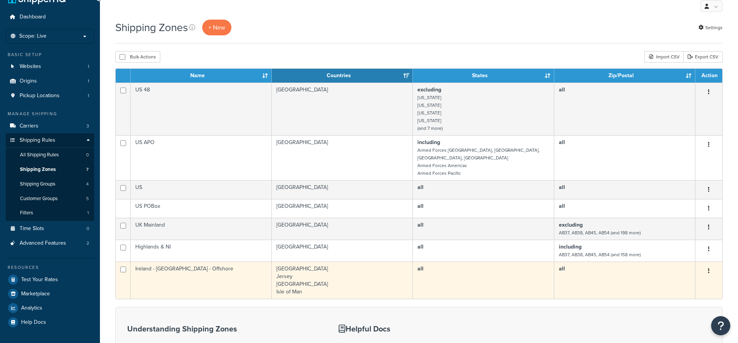
scroll to position [17, 0]
click at [708, 265] on button "button" at bounding box center [708, 271] width 11 height 12
click at [656, 279] on icon at bounding box center [654, 278] width 5 height 5
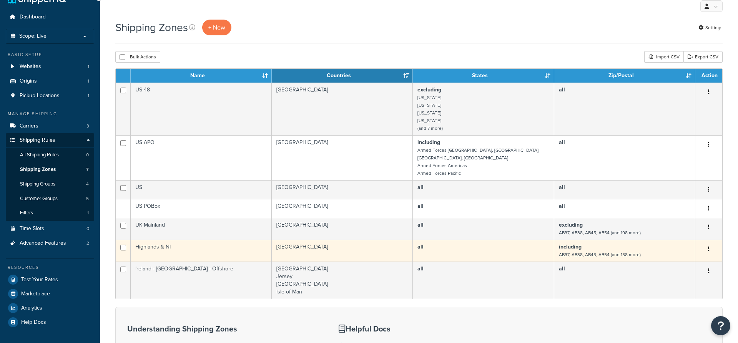
scroll to position [17, 0]
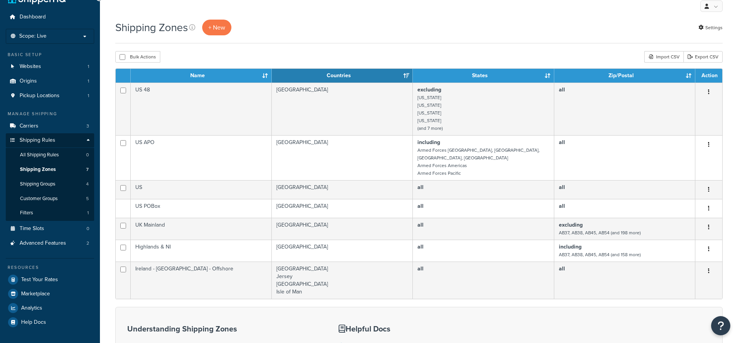
scroll to position [17, 0]
click at [56, 189] on link "Shipping Groups 4" at bounding box center [50, 184] width 88 height 14
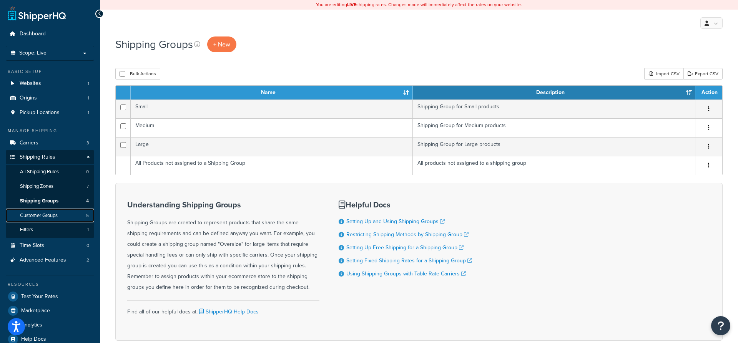
click at [52, 215] on span "Customer Groups" at bounding box center [39, 216] width 38 height 7
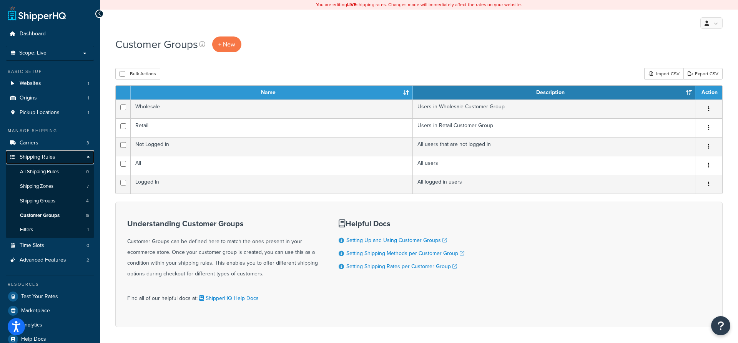
click at [68, 158] on link "Shipping Rules" at bounding box center [50, 157] width 88 height 14
